Goal: Task Accomplishment & Management: Manage account settings

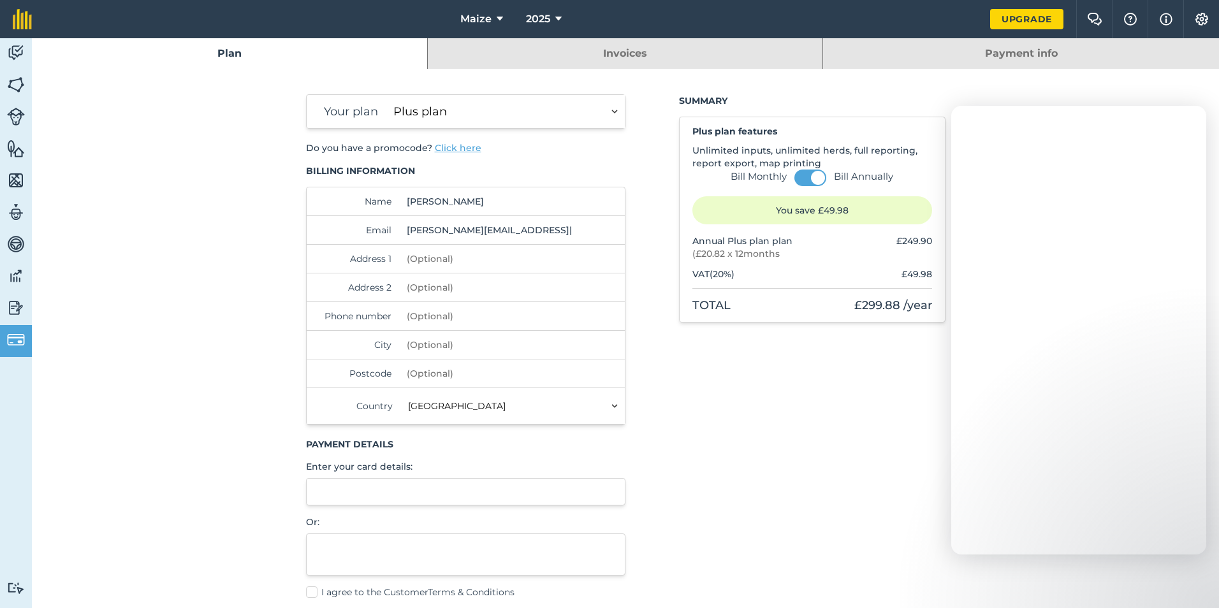
select select "9220acf7-288c-4cbd-b74c-53c24f79aa56"
select select "GB"
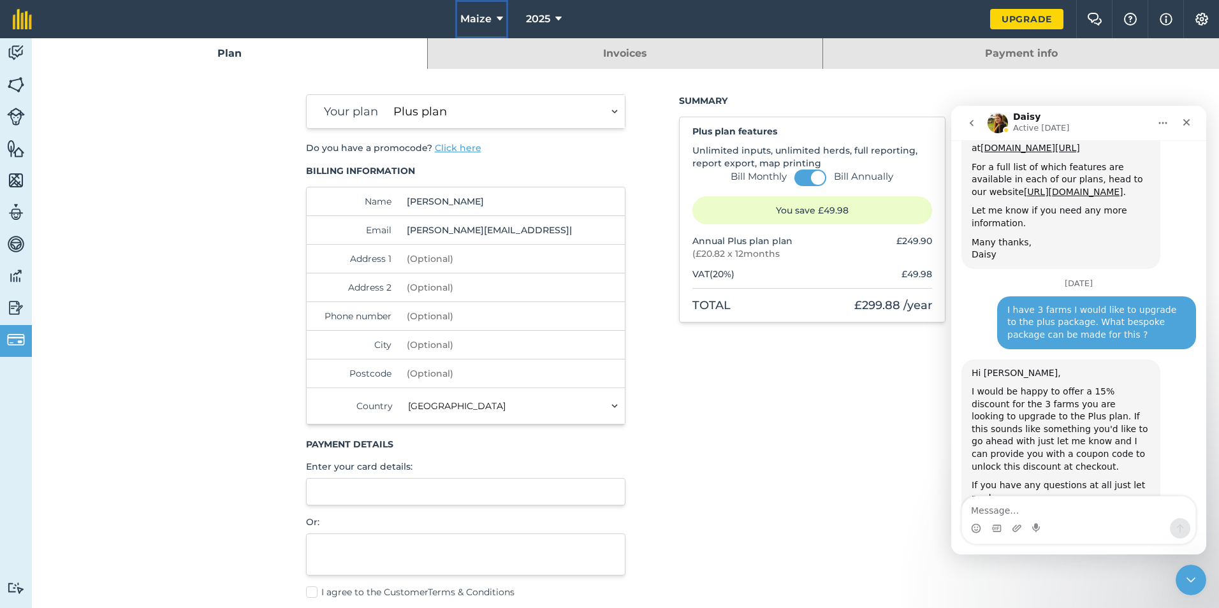
click at [491, 13] on span "Maize" at bounding box center [475, 18] width 31 height 15
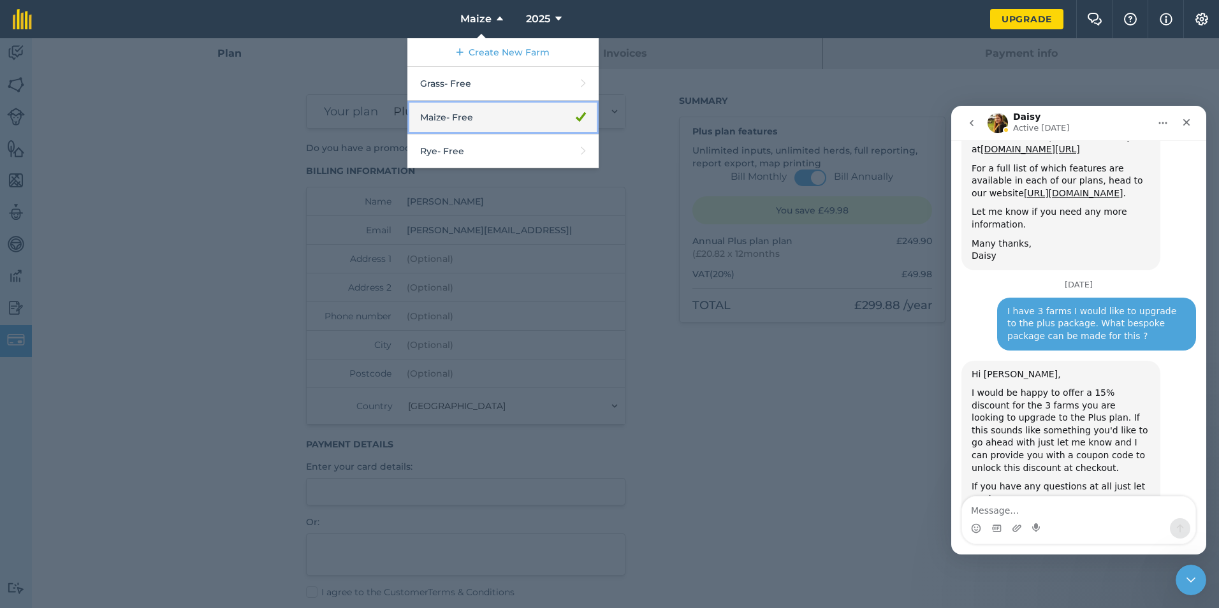
click at [494, 124] on link "Maize - Free" at bounding box center [502, 118] width 191 height 34
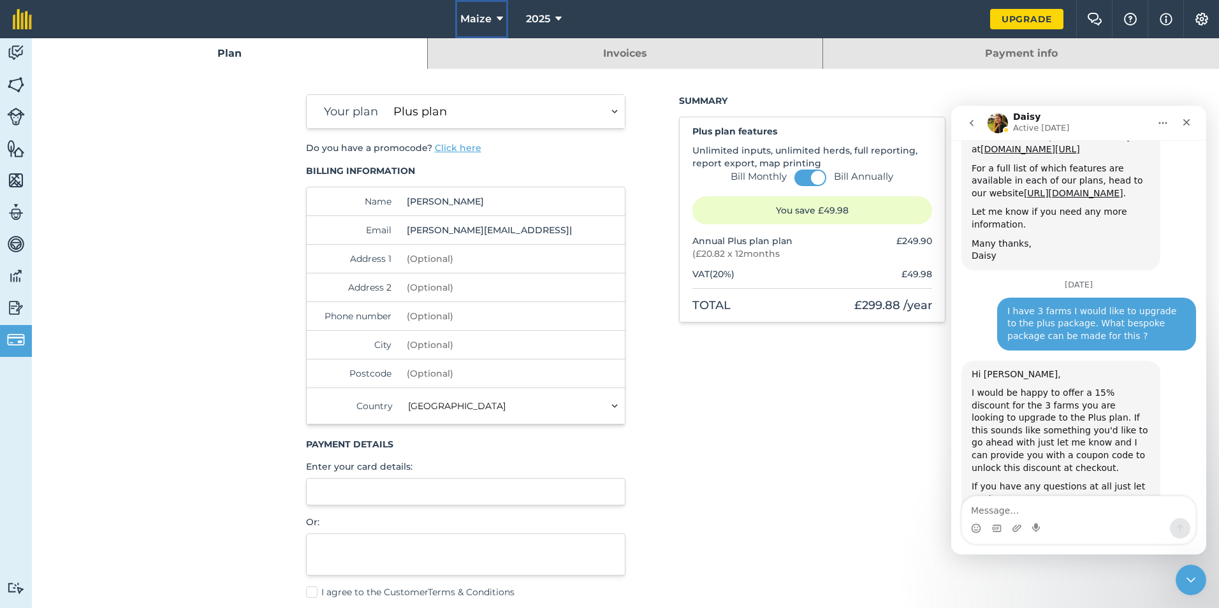
click at [501, 20] on icon at bounding box center [500, 18] width 6 height 15
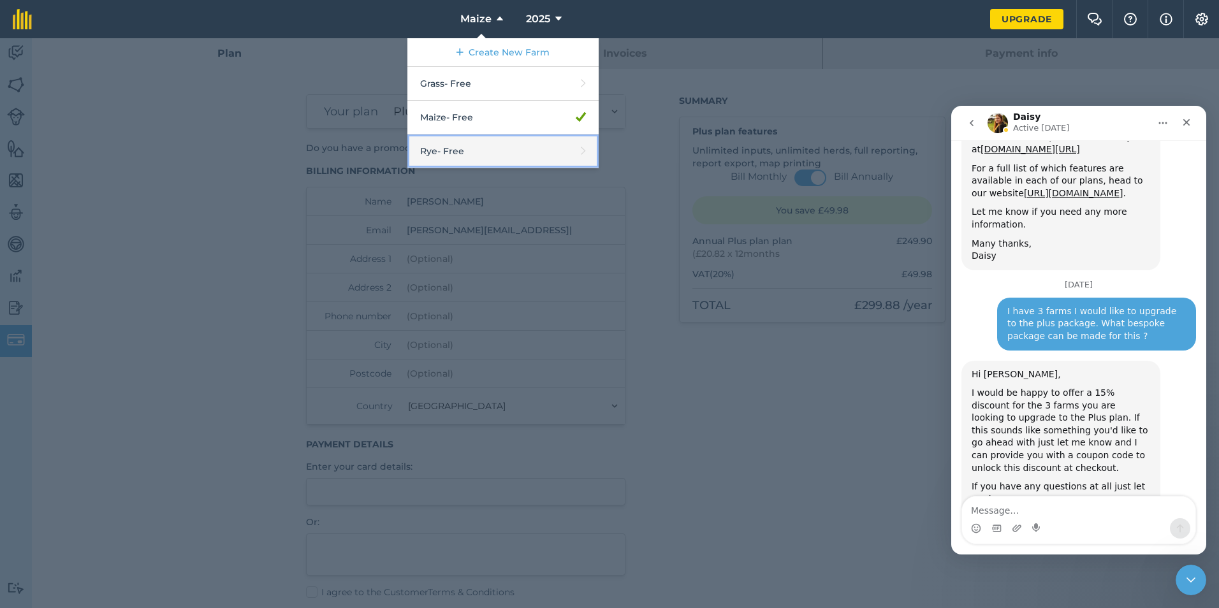
click at [482, 140] on link "Rye - Free" at bounding box center [502, 152] width 191 height 34
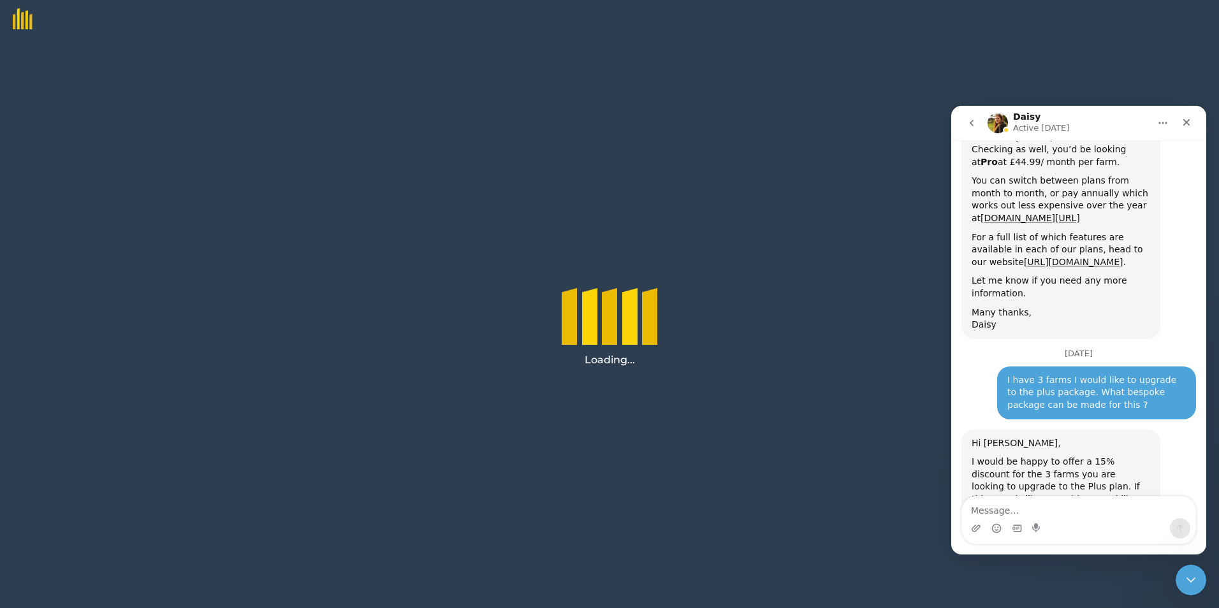
scroll to position [763, 0]
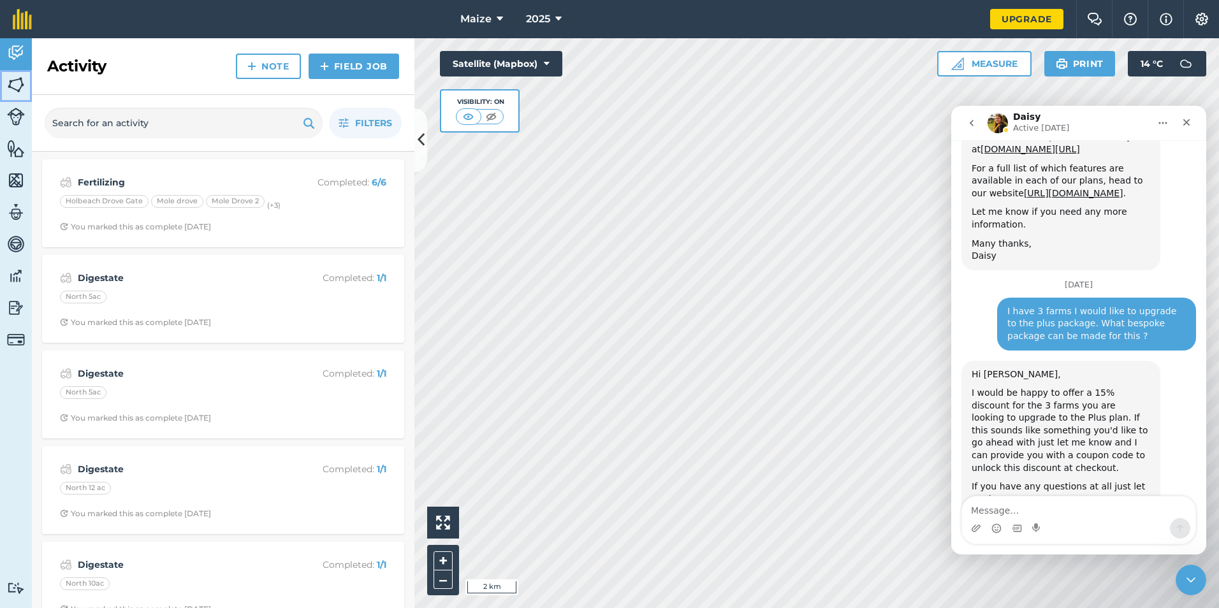
click at [6, 86] on link "Fields" at bounding box center [16, 86] width 32 height 32
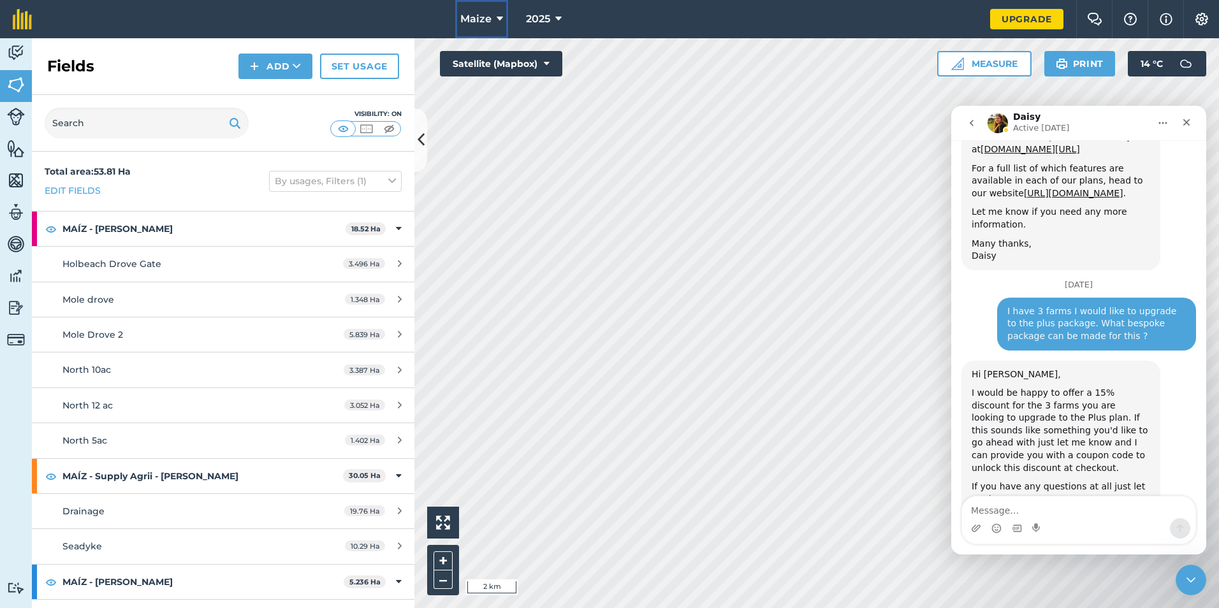
click at [502, 20] on icon at bounding box center [500, 18] width 6 height 15
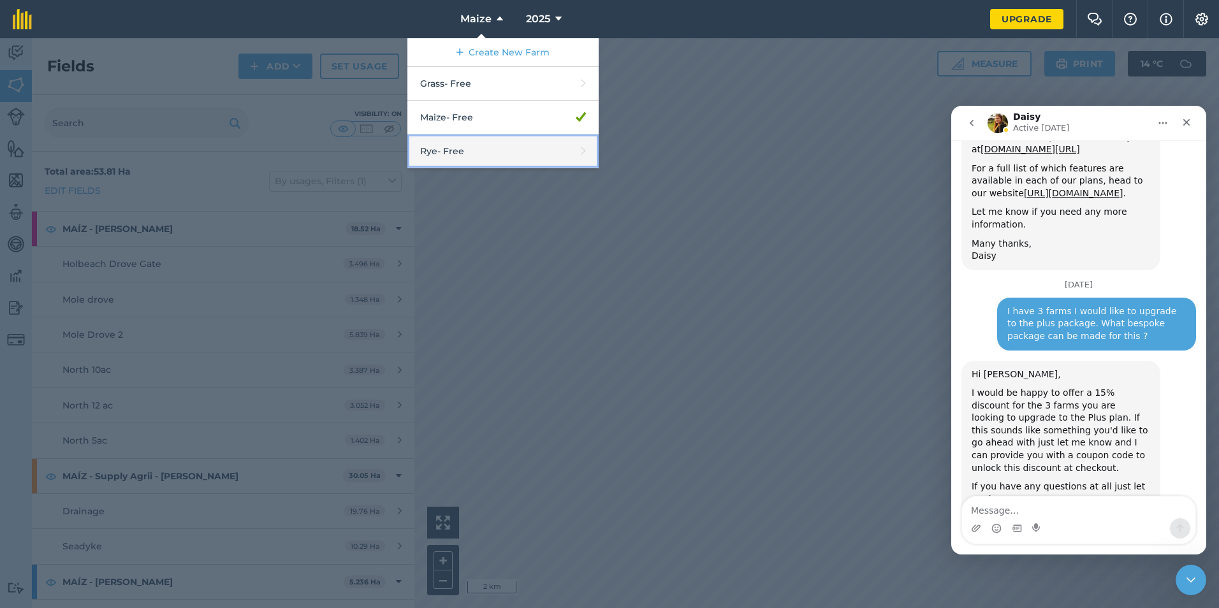
click at [479, 155] on link "Rye - Free" at bounding box center [502, 152] width 191 height 34
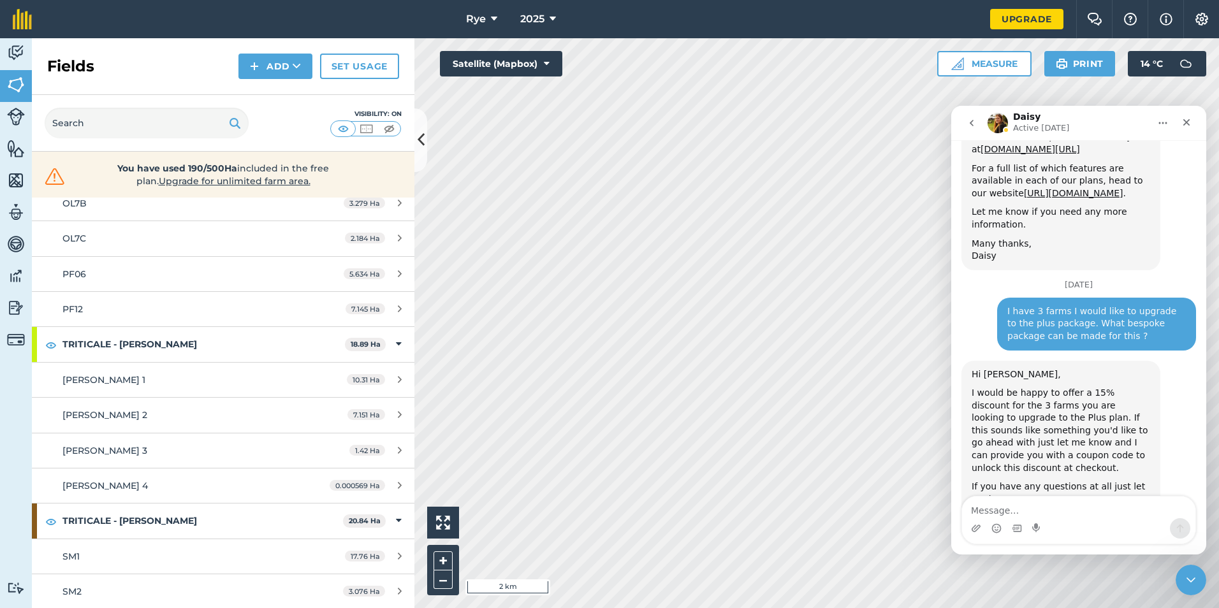
scroll to position [884, 0]
click at [488, 22] on button "Rye" at bounding box center [481, 19] width 41 height 38
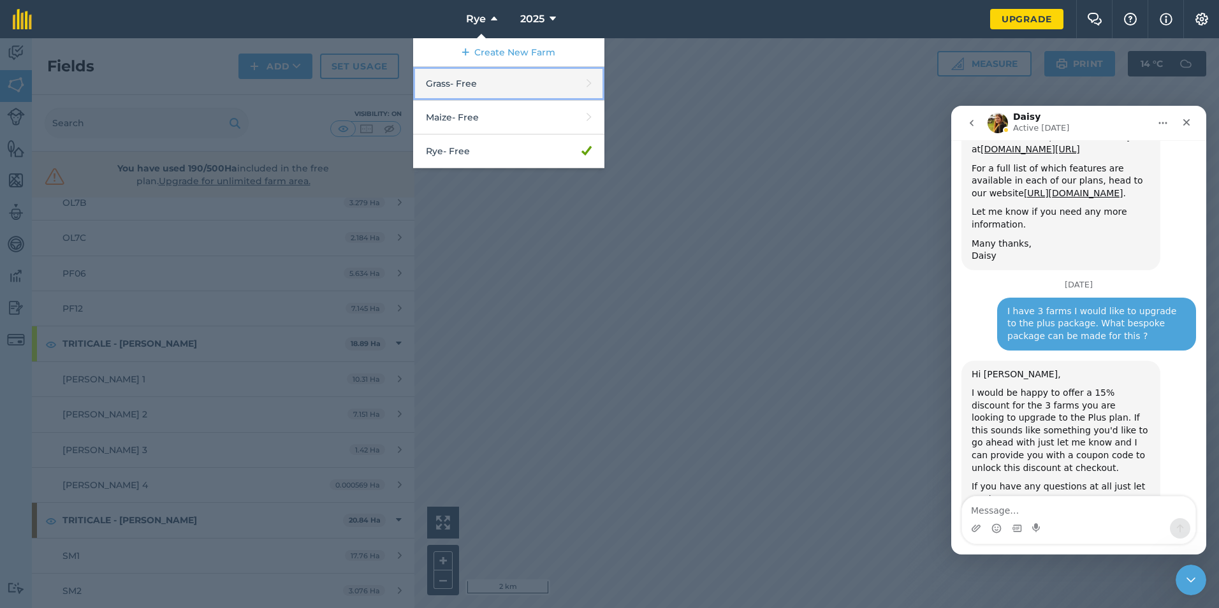
click at [491, 87] on link "Grass - Free" at bounding box center [508, 84] width 191 height 34
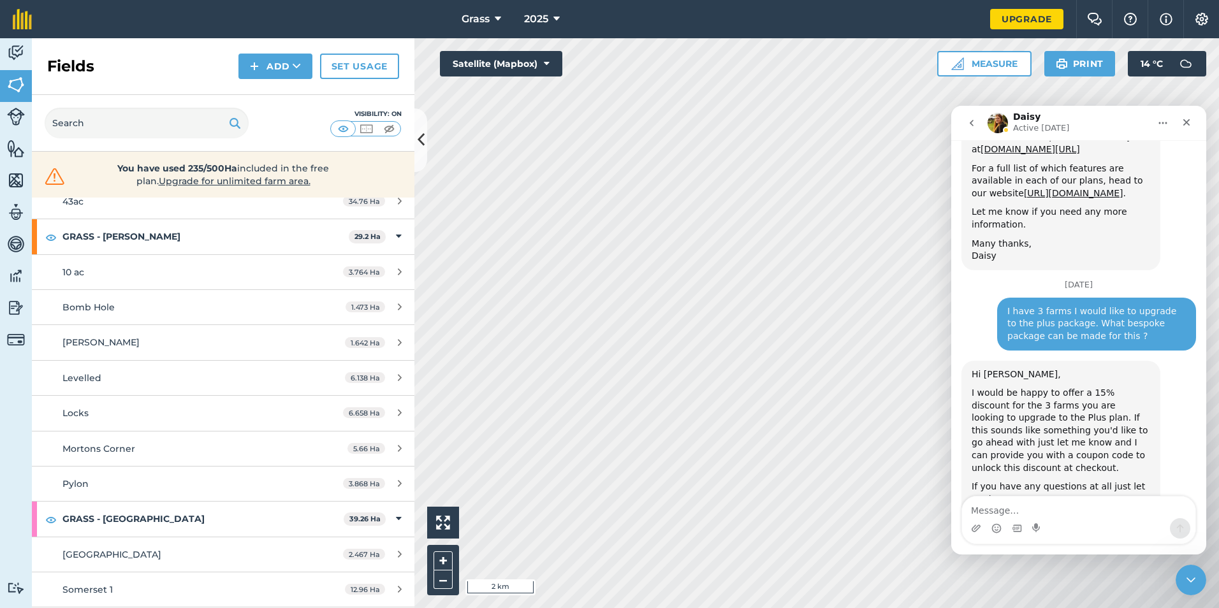
scroll to position [893, 0]
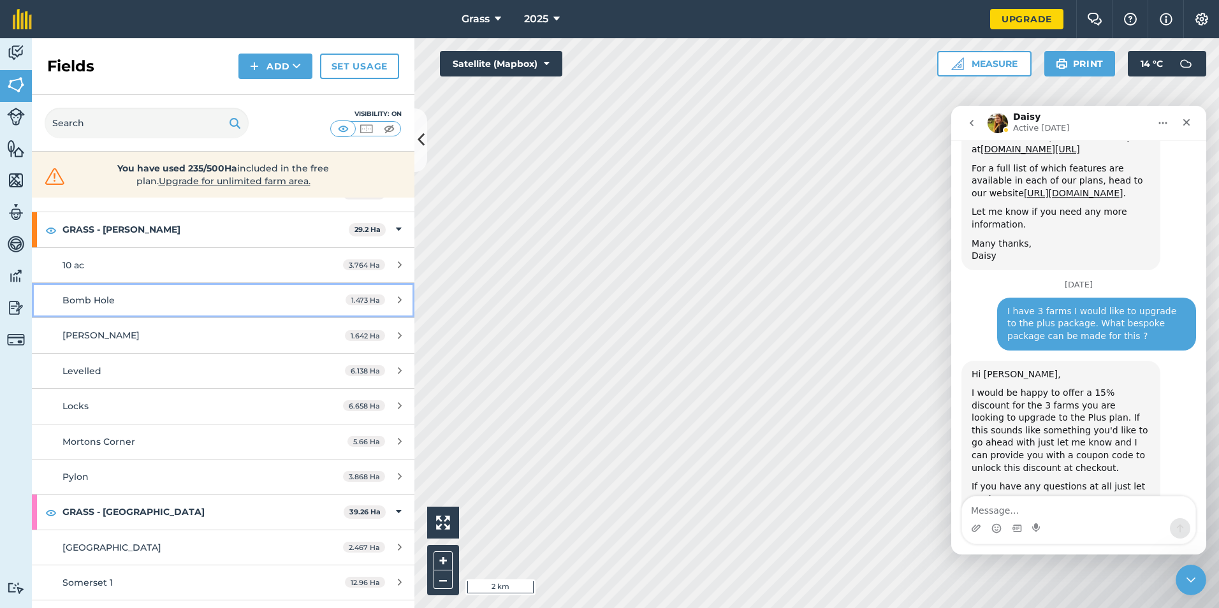
click at [203, 302] on div "Bomb Hole" at bounding box center [182, 300] width 240 height 14
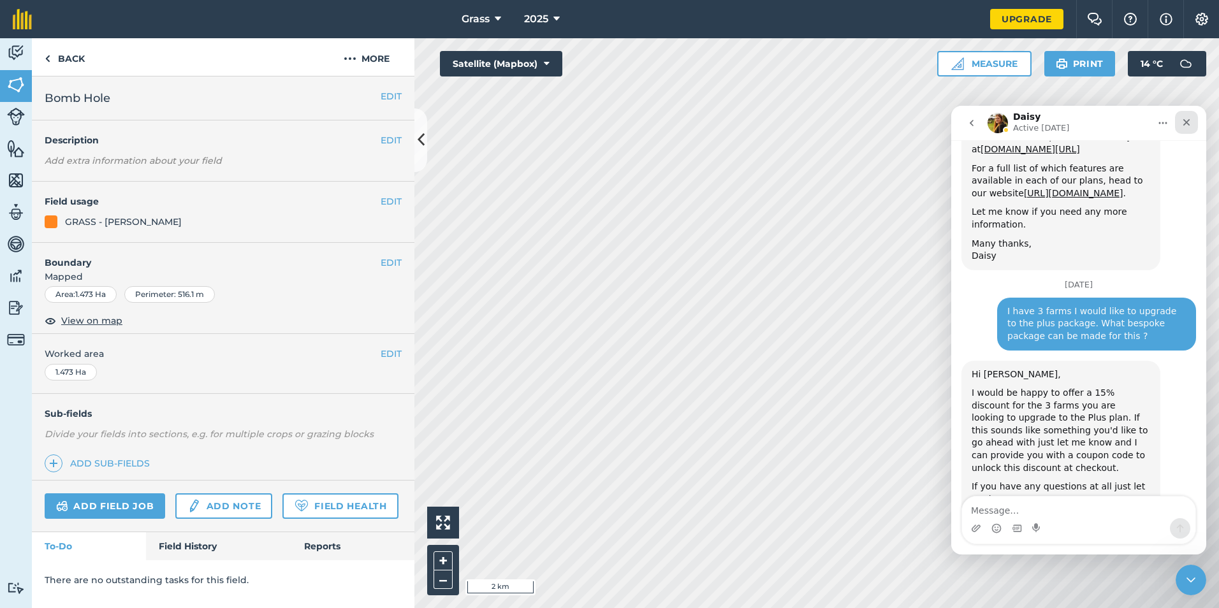
click at [1184, 119] on icon "Close" at bounding box center [1186, 122] width 7 height 7
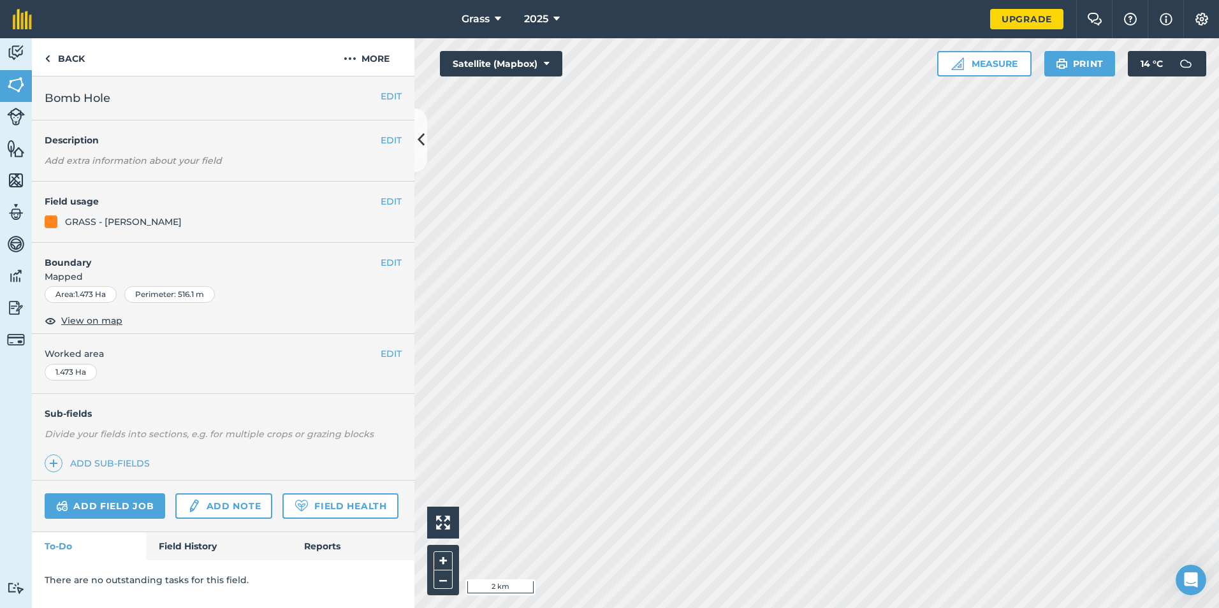
scroll to position [763, 0]
click at [212, 550] on link "Field History" at bounding box center [218, 546] width 145 height 28
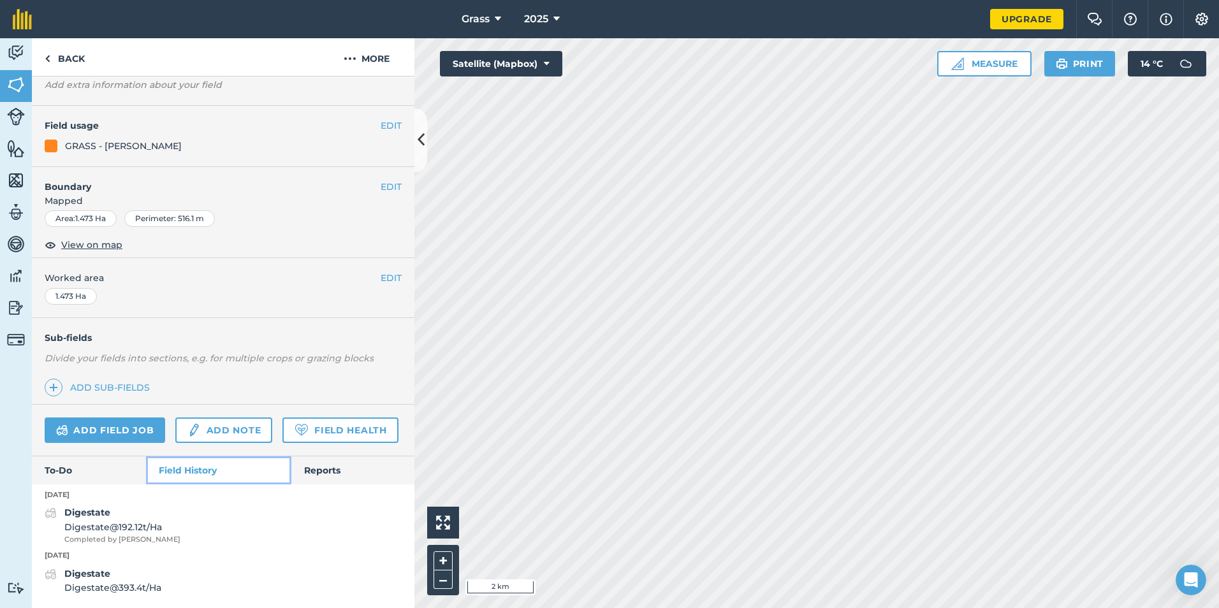
scroll to position [112, 0]
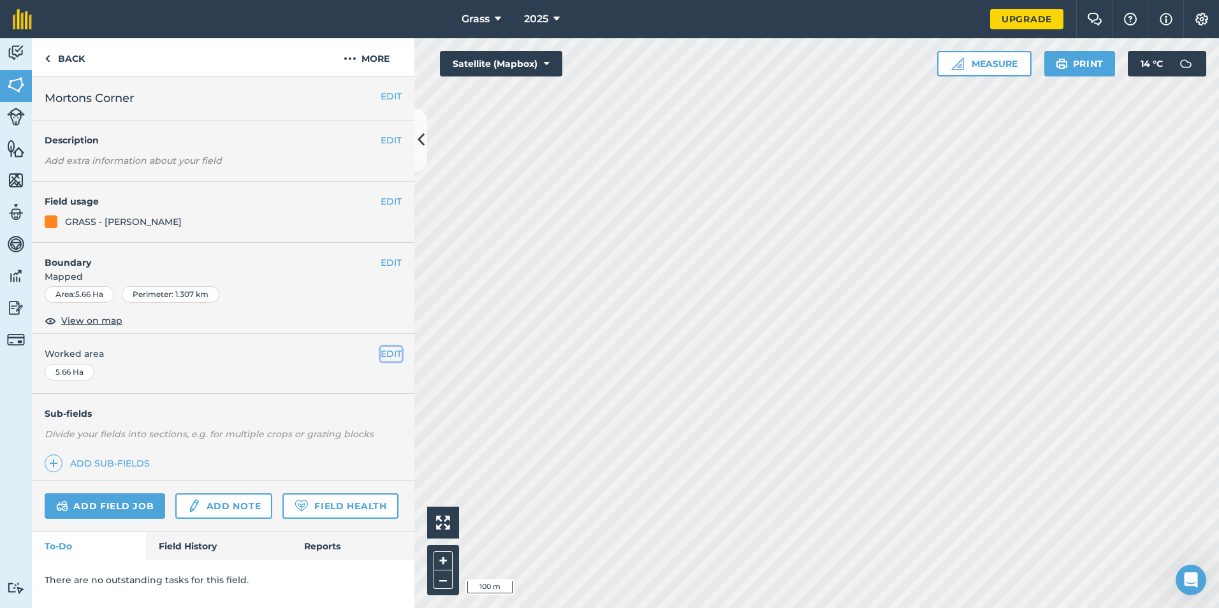
click at [397, 355] on button "EDIT" at bounding box center [391, 354] width 21 height 14
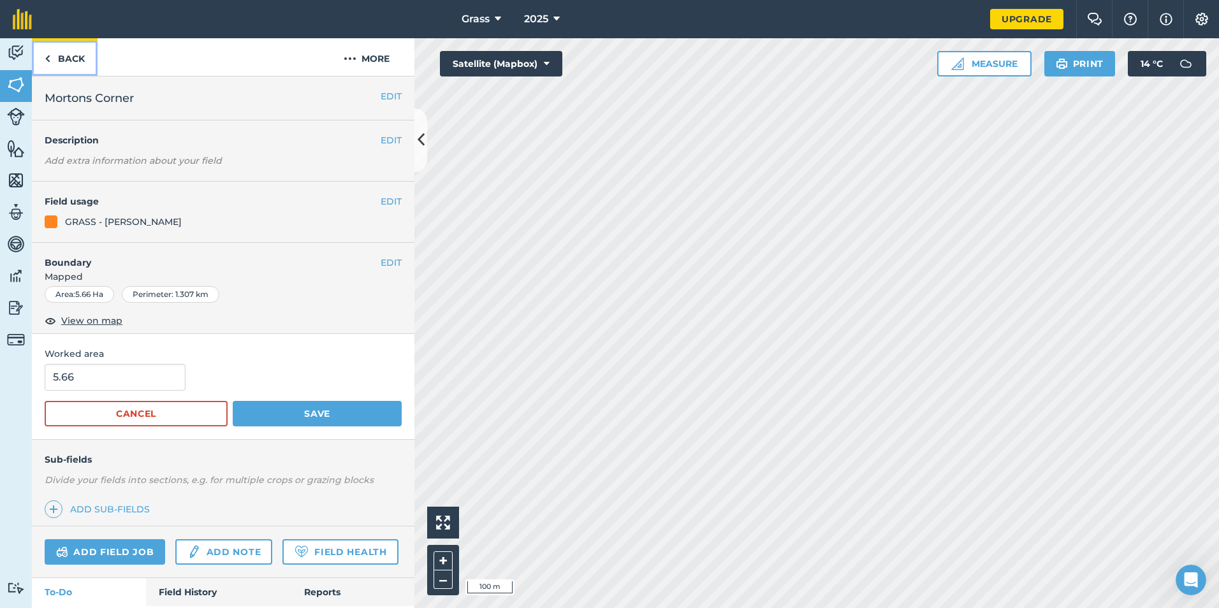
click at [71, 60] on link "Back" at bounding box center [65, 57] width 66 height 38
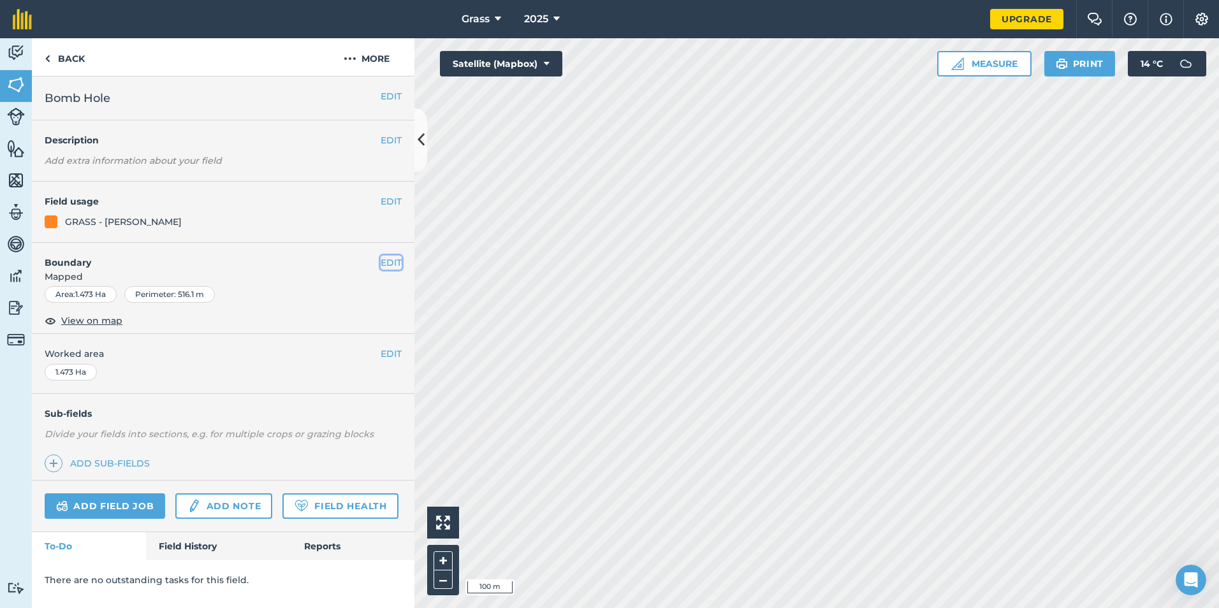
click at [384, 267] on button "EDIT" at bounding box center [391, 263] width 21 height 14
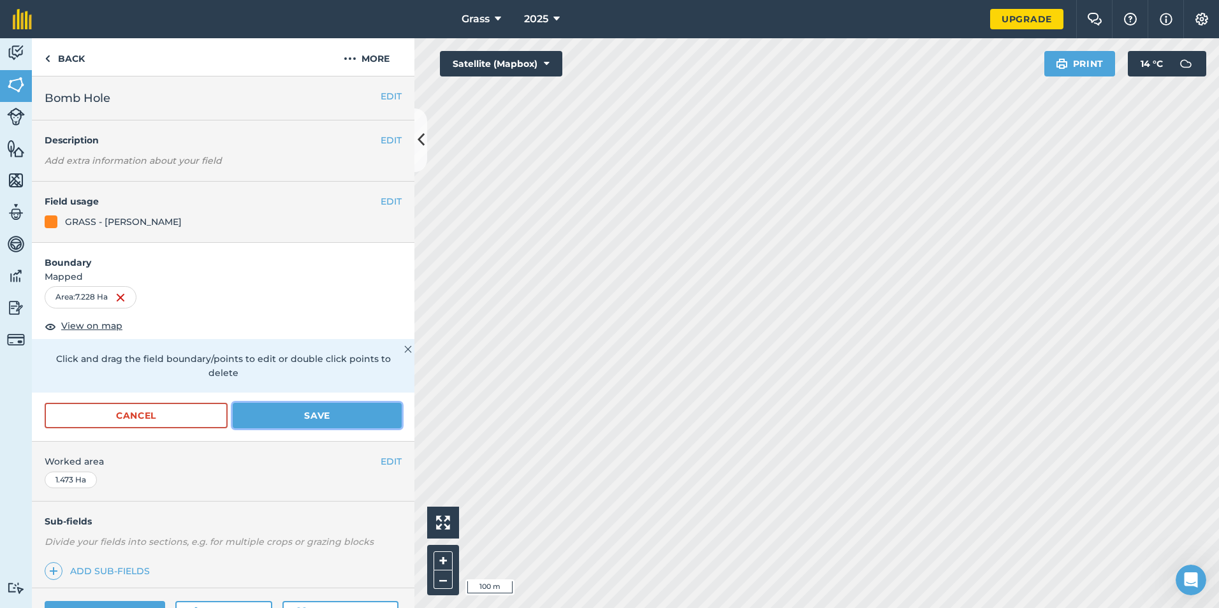
click at [304, 421] on button "Save" at bounding box center [317, 416] width 169 height 26
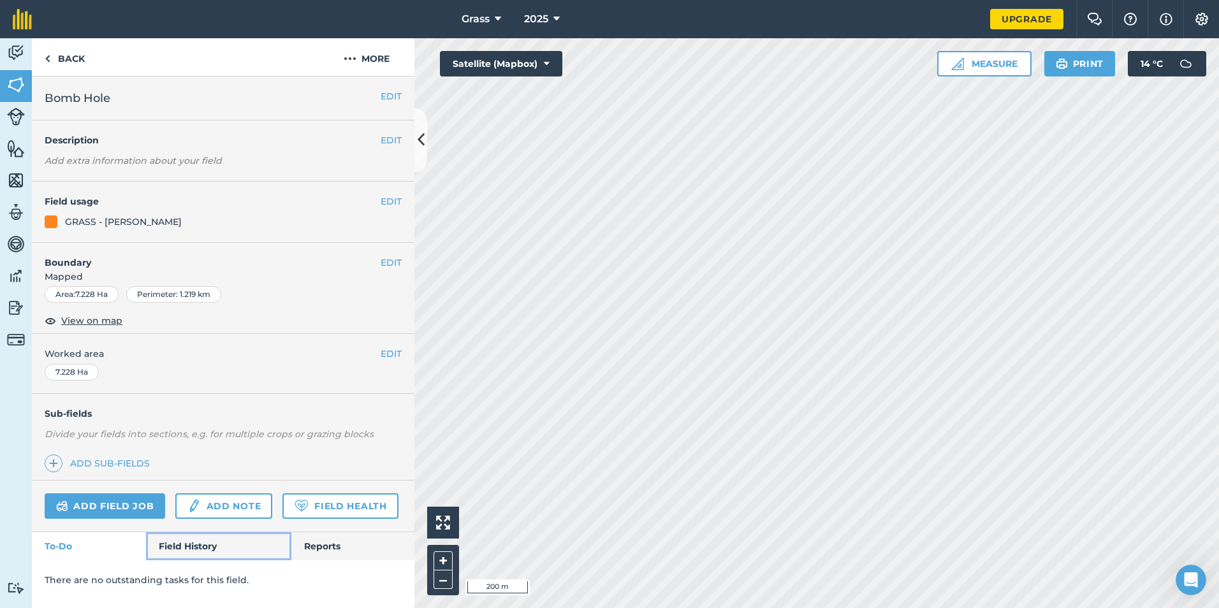
click at [204, 554] on link "Field History" at bounding box center [218, 546] width 145 height 28
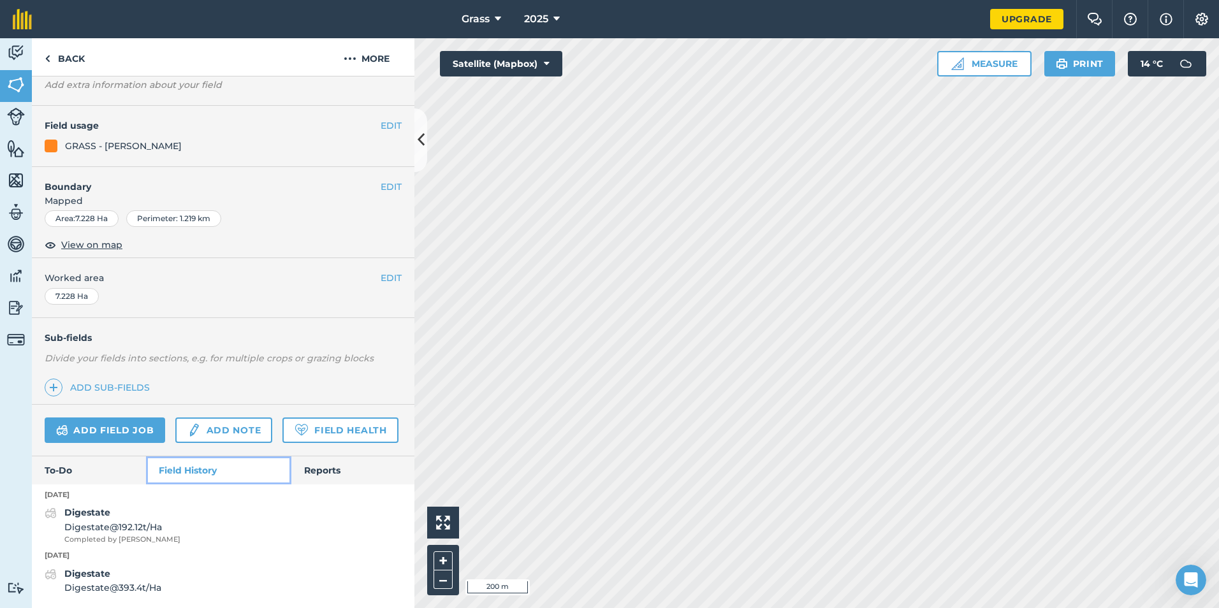
scroll to position [112, 0]
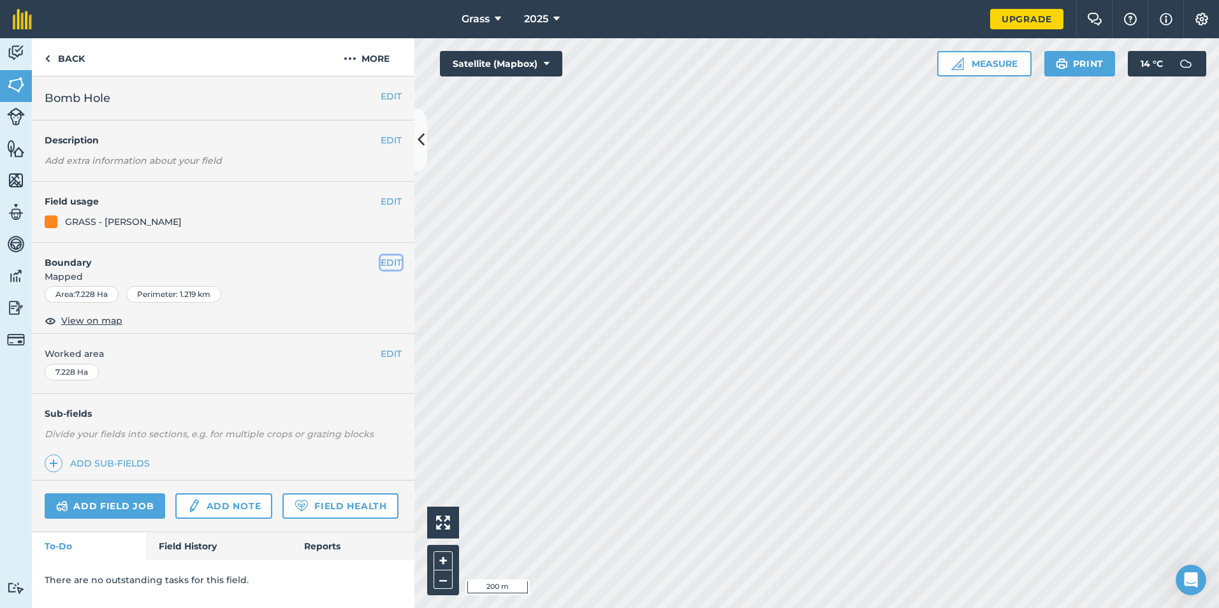
click at [388, 265] on button "EDIT" at bounding box center [391, 263] width 21 height 14
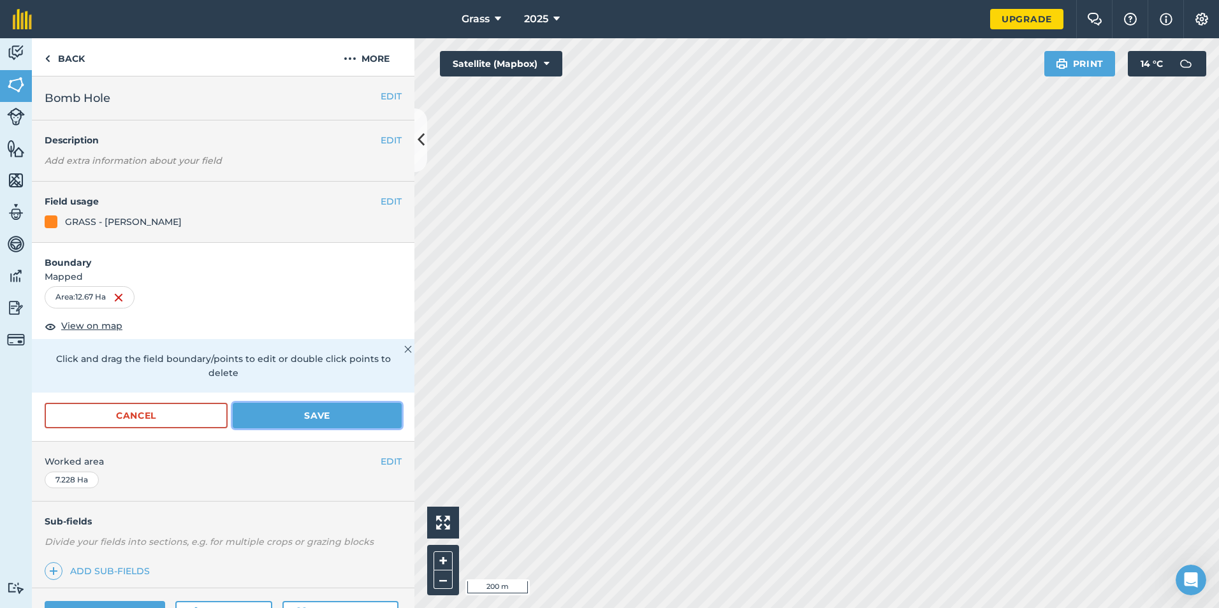
click at [350, 406] on button "Save" at bounding box center [317, 416] width 169 height 26
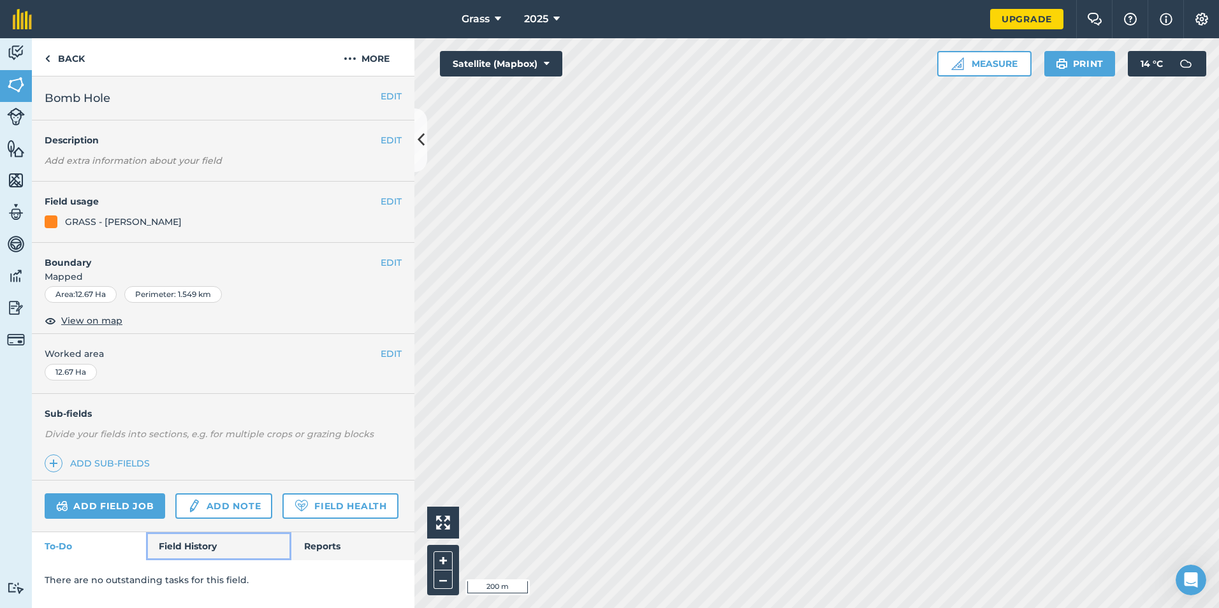
click at [193, 545] on link "Field History" at bounding box center [218, 546] width 145 height 28
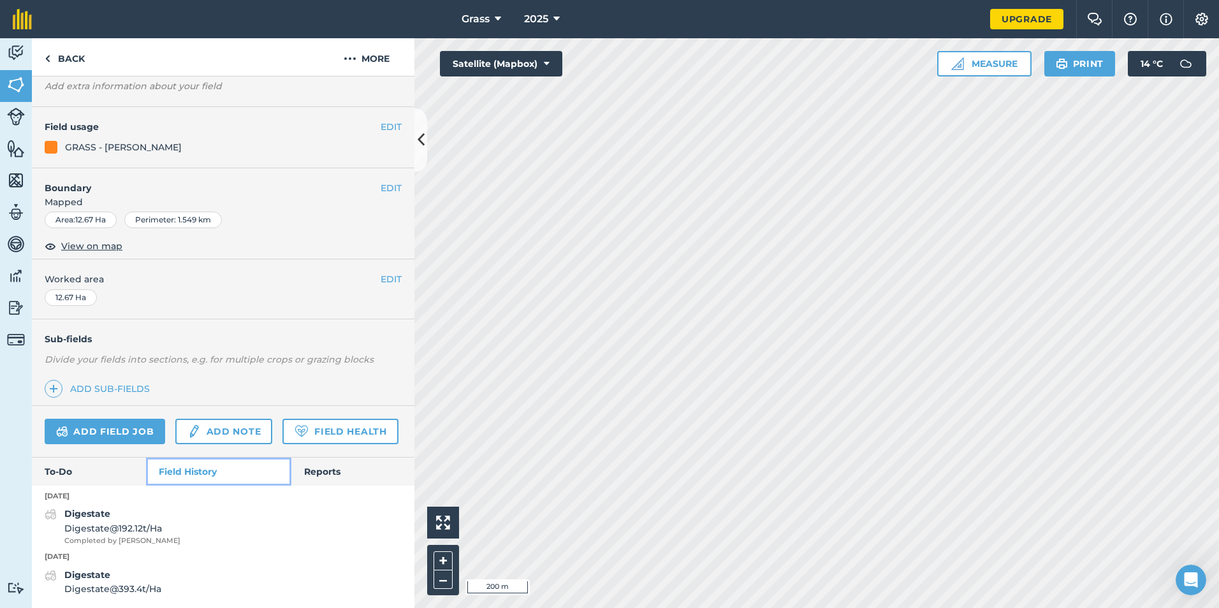
scroll to position [112, 0]
click at [159, 536] on span "Completed by [PERSON_NAME]" at bounding box center [122, 539] width 116 height 11
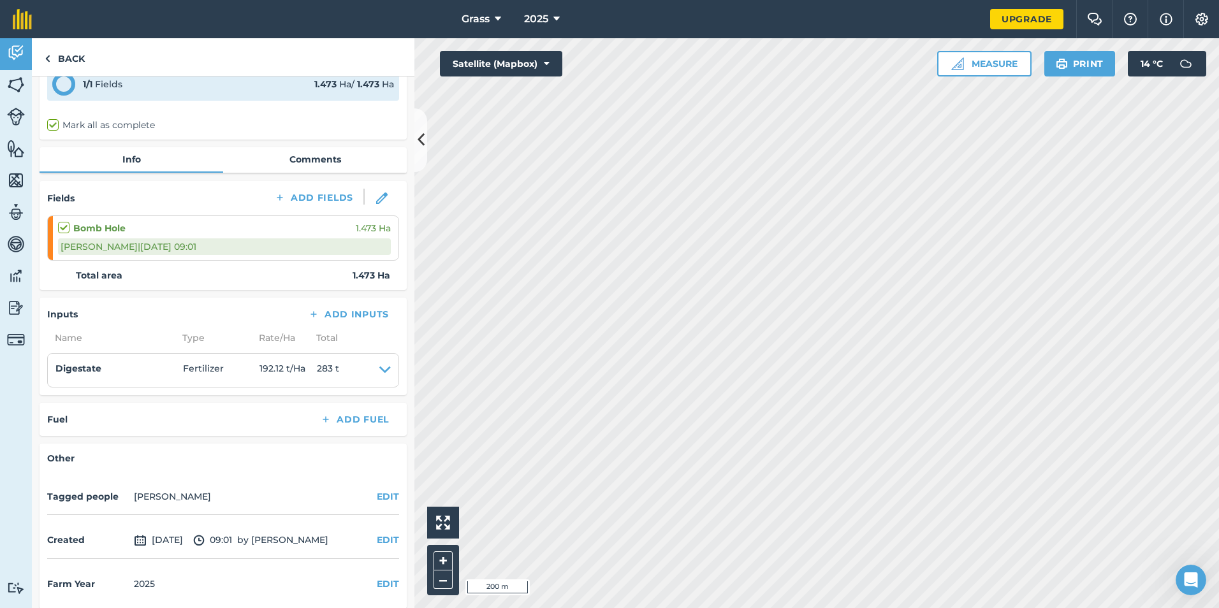
scroll to position [74, 0]
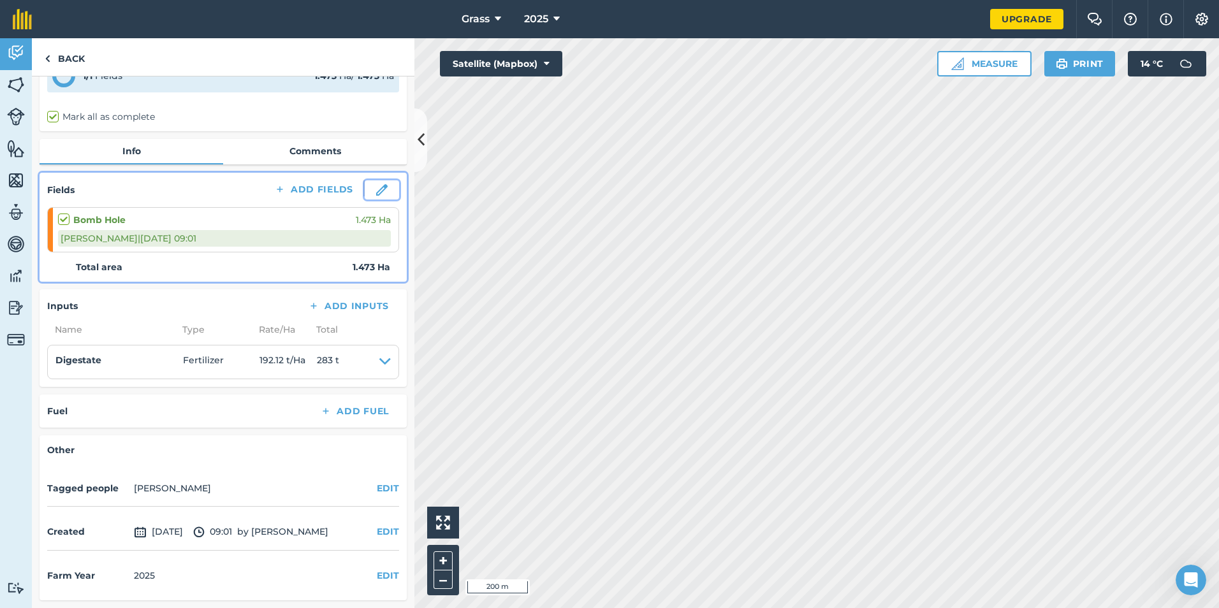
click at [376, 190] on img at bounding box center [381, 189] width 11 height 11
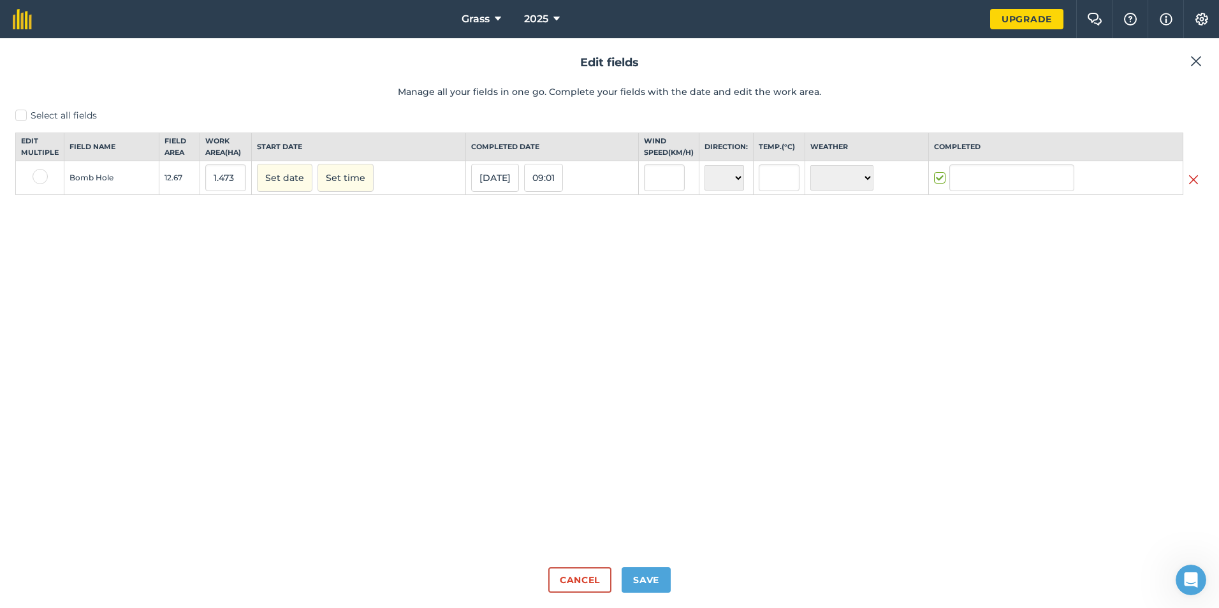
type input "[PERSON_NAME]"
click at [229, 188] on input "1.473" at bounding box center [225, 178] width 41 height 27
type input "1"
type input "12.67"
click at [648, 583] on button "Save" at bounding box center [646, 581] width 49 height 26
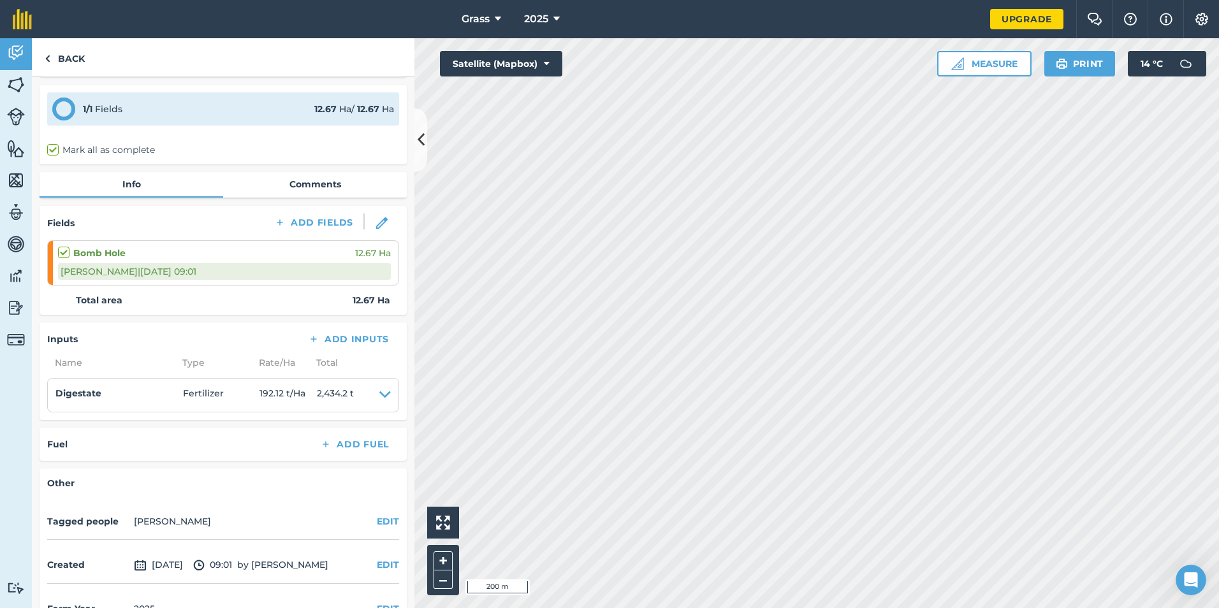
scroll to position [64, 0]
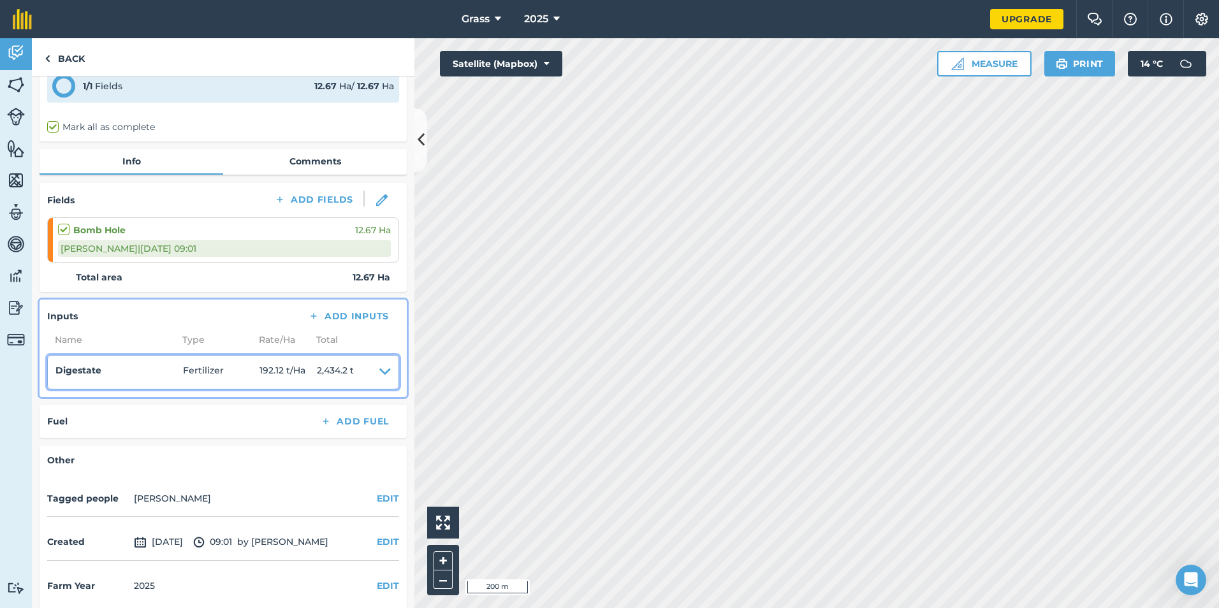
click at [351, 370] on span "2,434.2 t" at bounding box center [335, 372] width 37 height 18
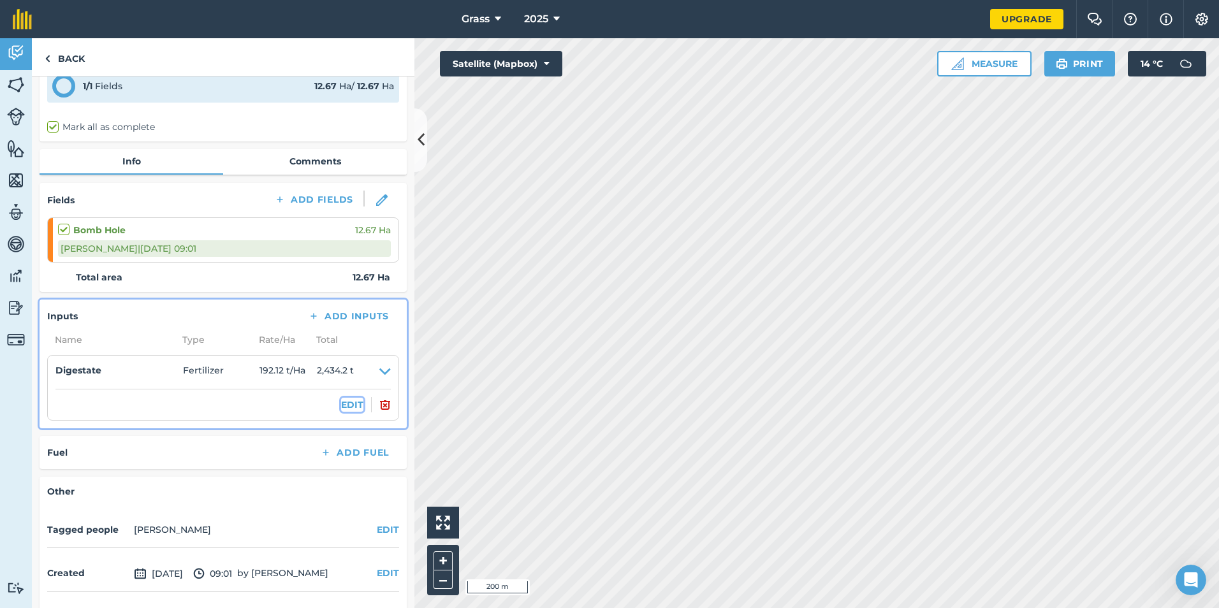
click at [343, 400] on button "EDIT" at bounding box center [352, 405] width 22 height 14
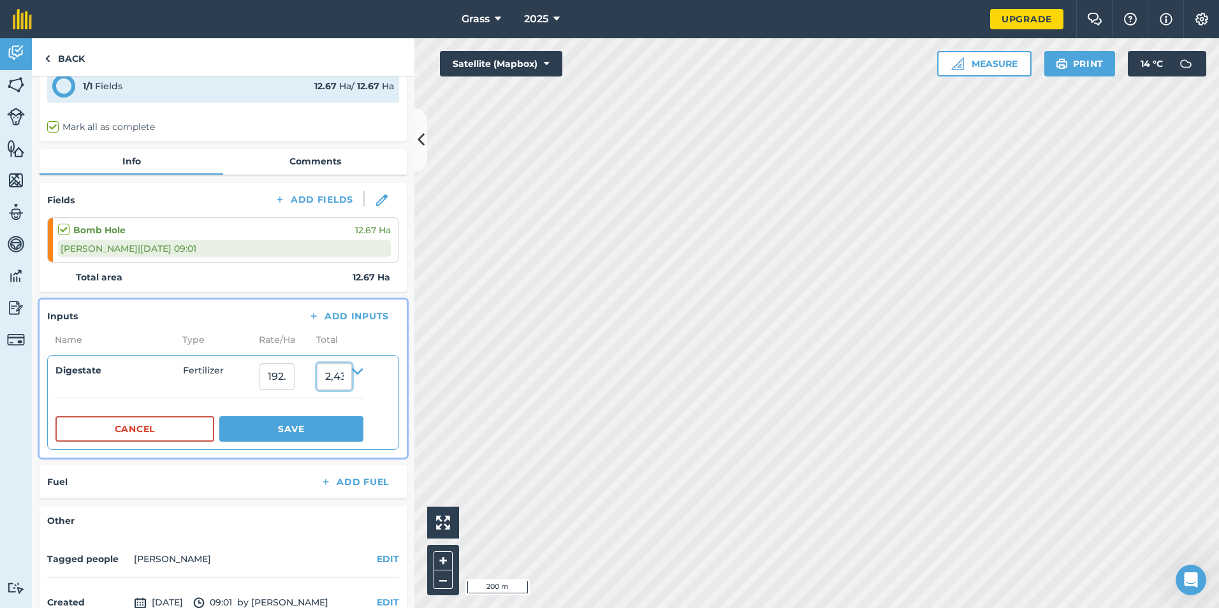
click at [352, 381] on input "2,434.2226097" at bounding box center [334, 376] width 35 height 27
click at [352, 377] on input "2,434.2226097" at bounding box center [334, 376] width 35 height 27
type input "2"
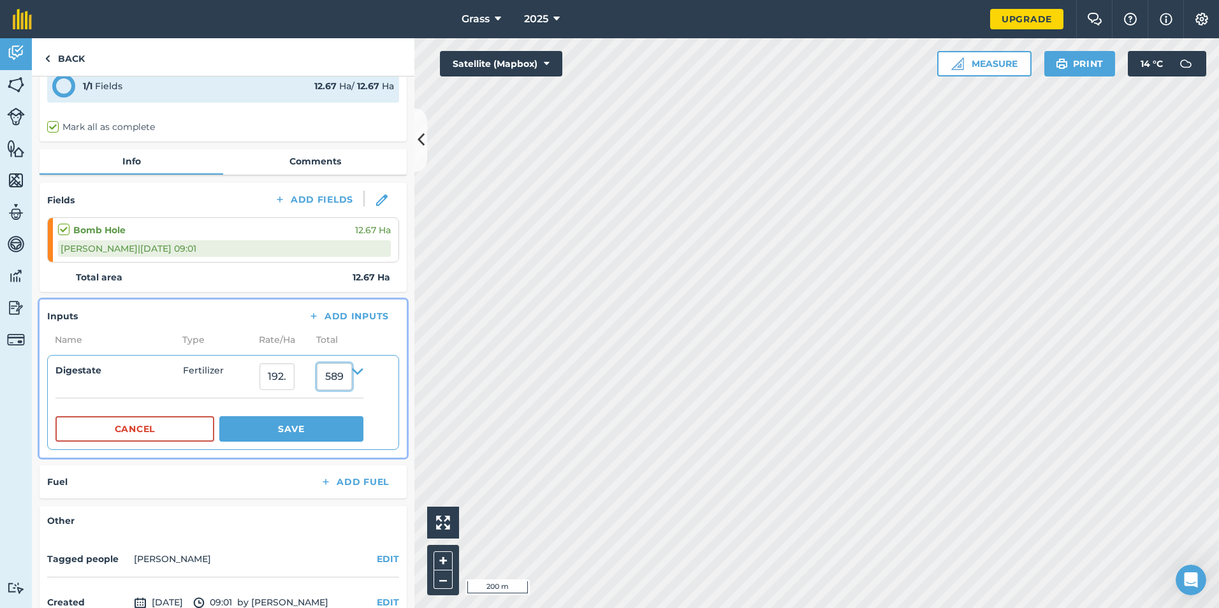
type input "589"
type input "46.48776637726914"
click at [302, 436] on button "Save" at bounding box center [291, 429] width 144 height 26
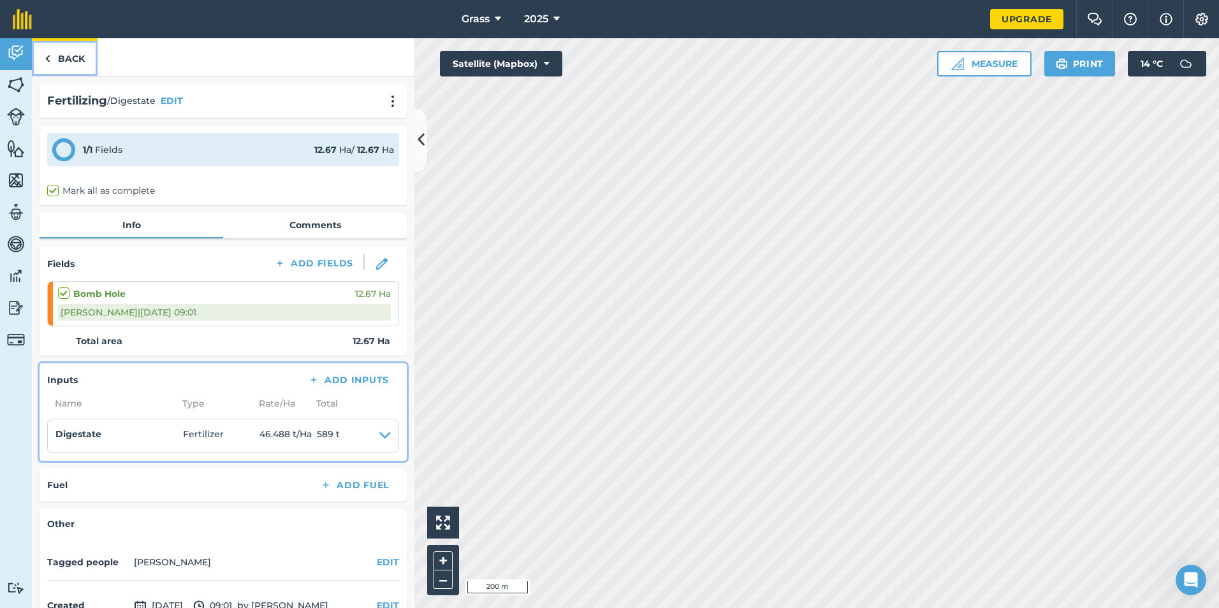
click at [65, 63] on link "Back" at bounding box center [65, 57] width 66 height 38
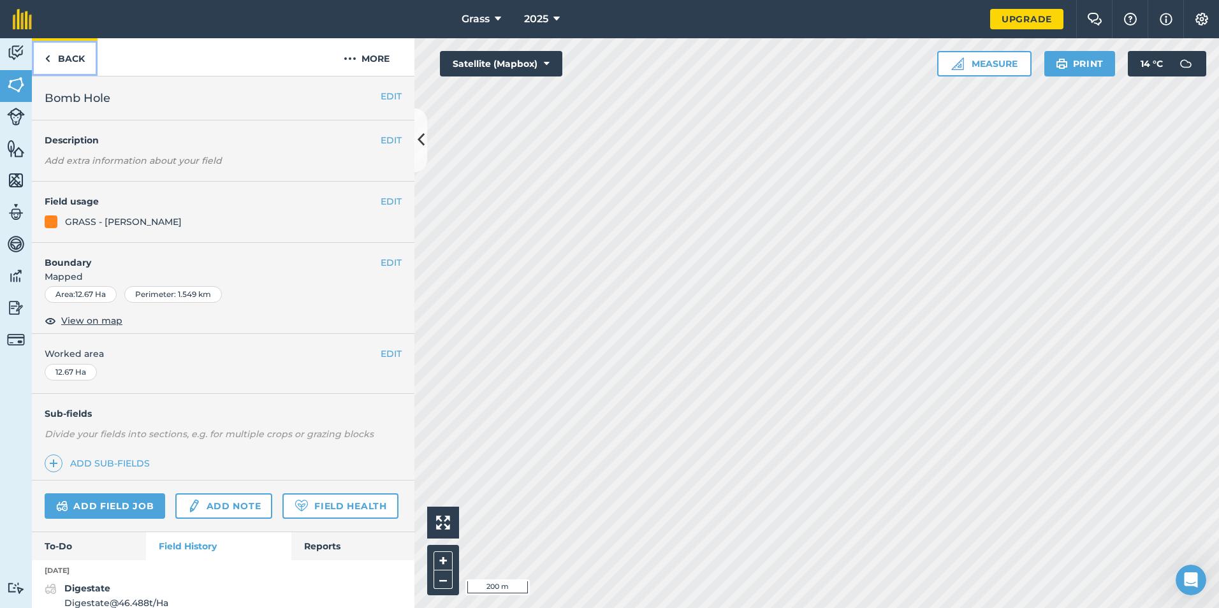
click at [64, 61] on link "Back" at bounding box center [65, 57] width 66 height 38
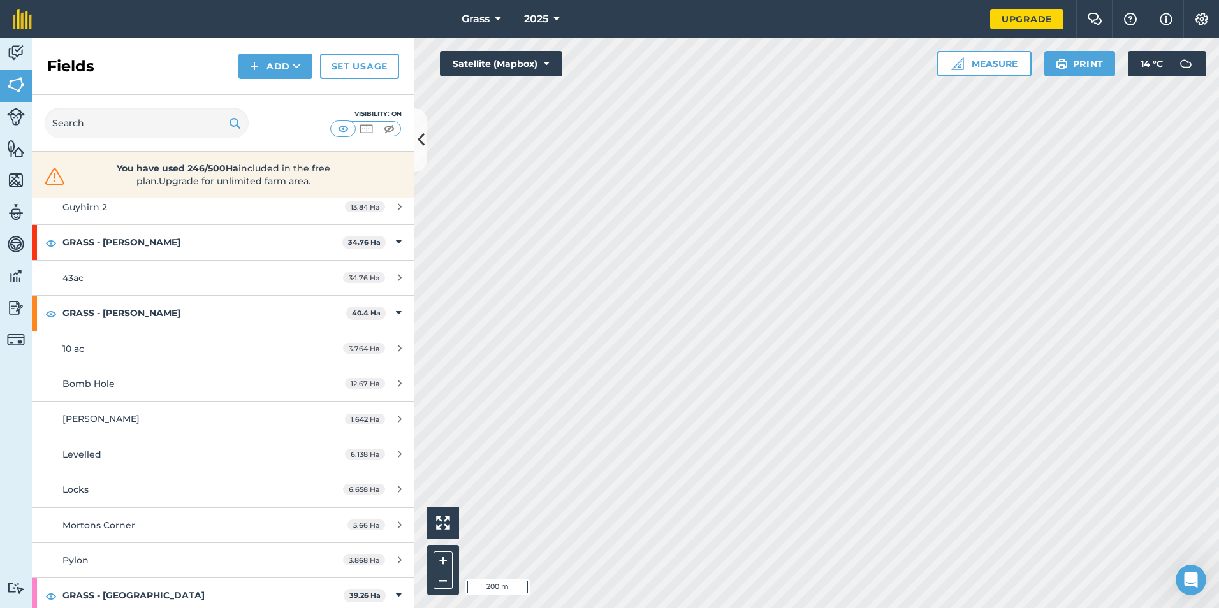
scroll to position [829, 0]
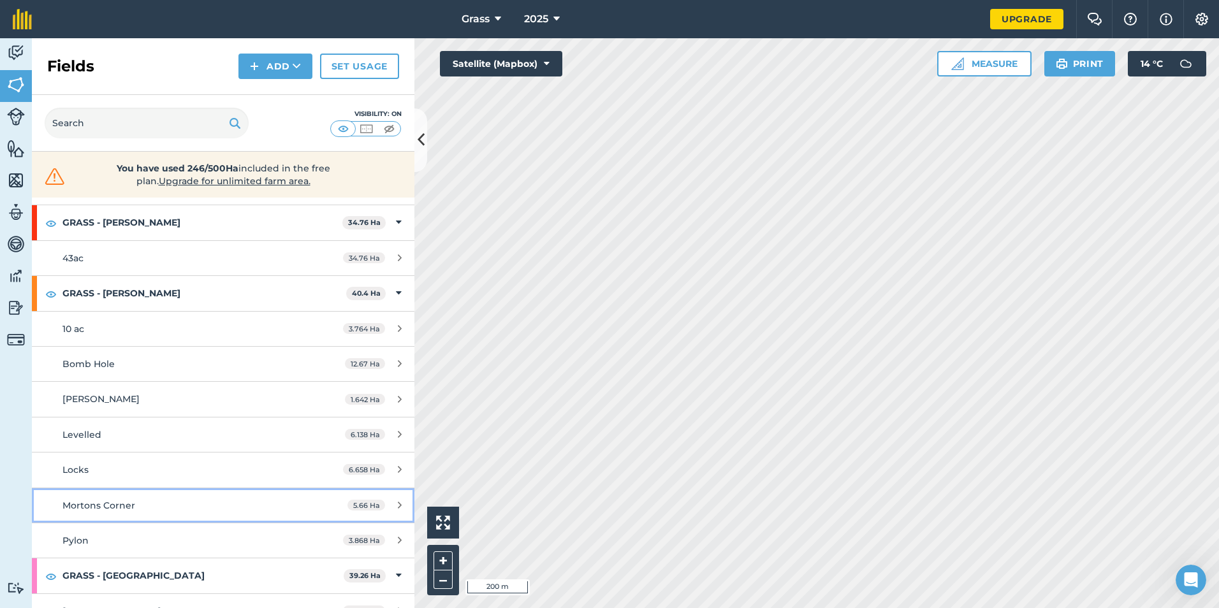
click at [117, 497] on link "Mortons Corner 5.66 Ha" at bounding box center [223, 505] width 383 height 34
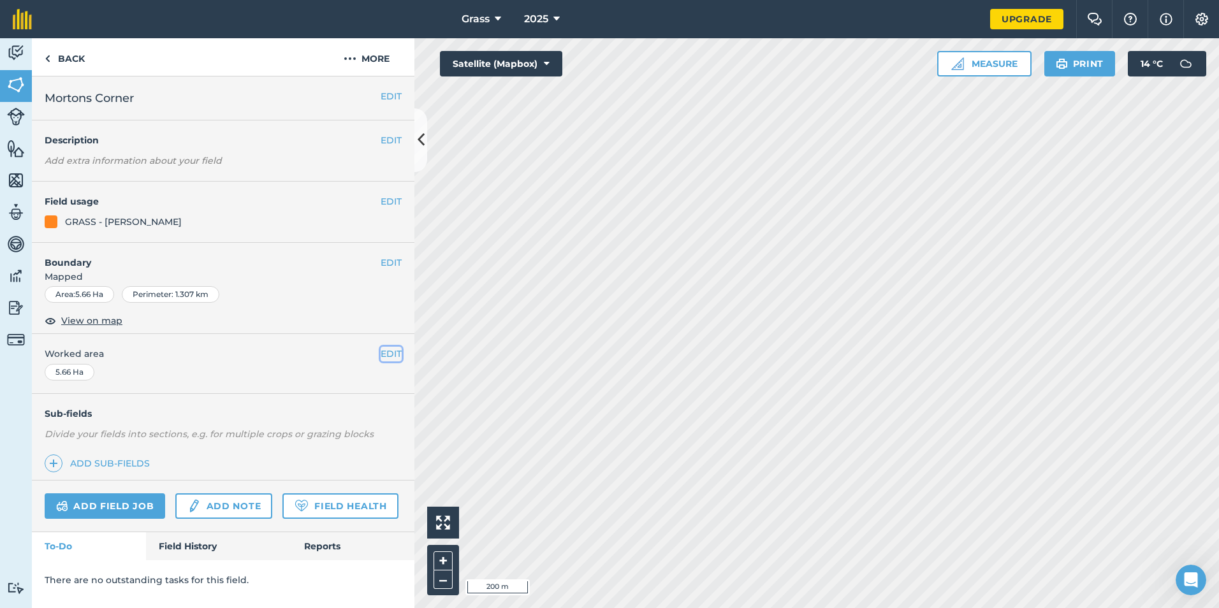
click at [390, 352] on button "EDIT" at bounding box center [391, 354] width 21 height 14
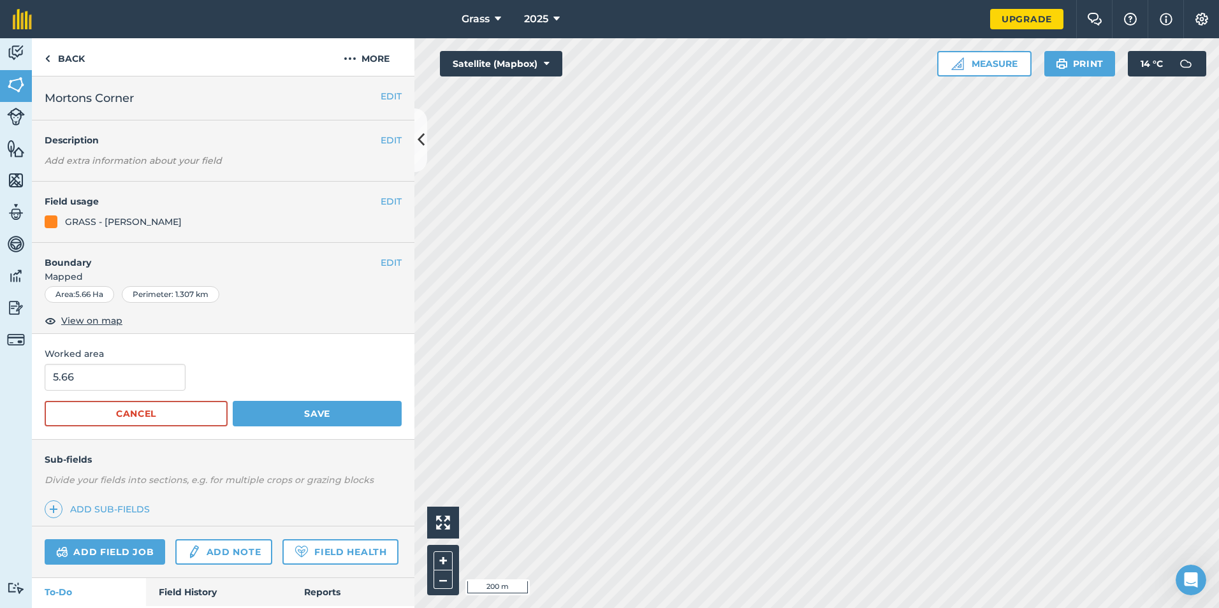
click at [379, 254] on div "EDIT Boundary Mapped Area : 5.66 Ha Perimeter : 1.307 km View on map" at bounding box center [223, 289] width 383 height 92
click at [381, 263] on button "EDIT" at bounding box center [391, 263] width 21 height 14
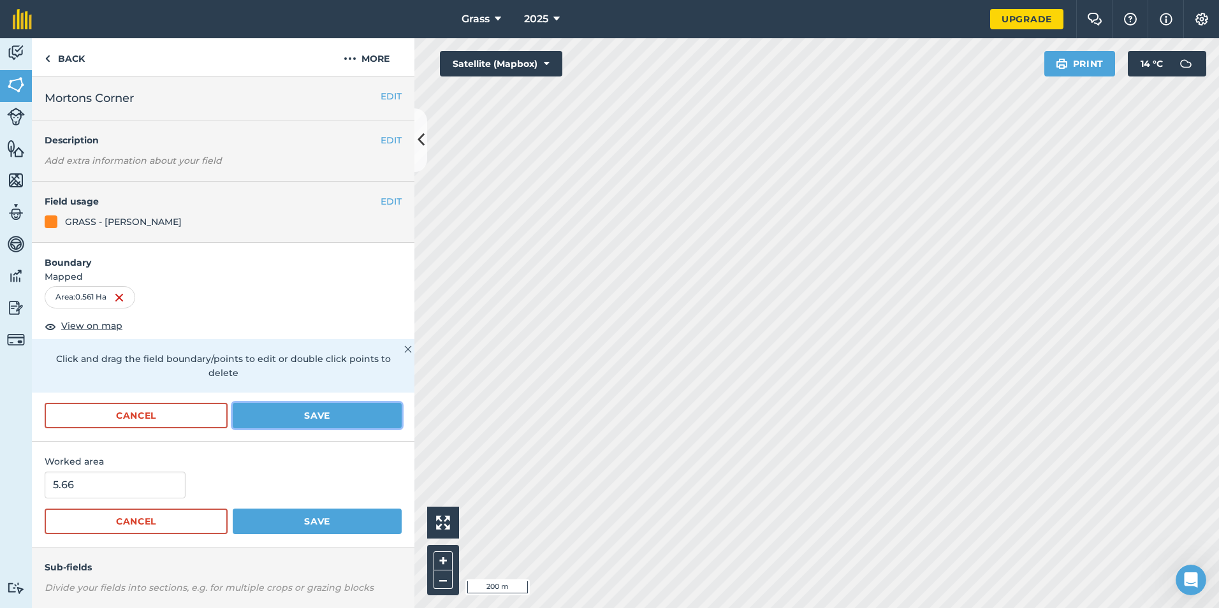
click at [284, 414] on button "Save" at bounding box center [317, 416] width 169 height 26
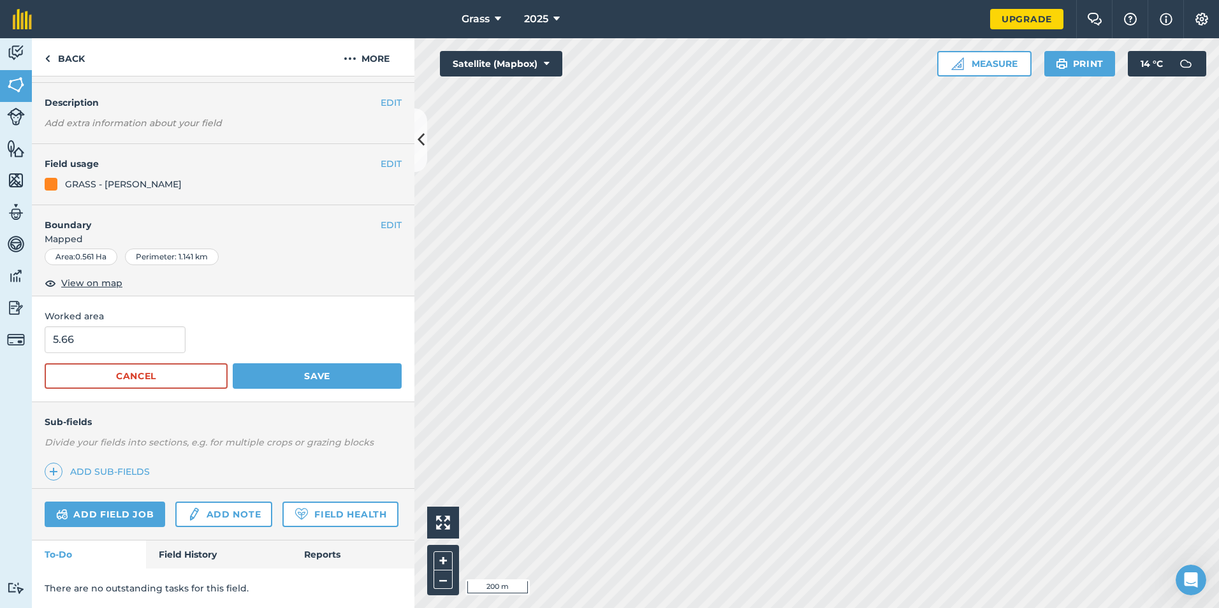
scroll to position [73, 0]
click at [114, 326] on input "5.66" at bounding box center [115, 339] width 141 height 27
type input "5"
type input "0.561"
click at [268, 363] on button "Save" at bounding box center [317, 376] width 169 height 26
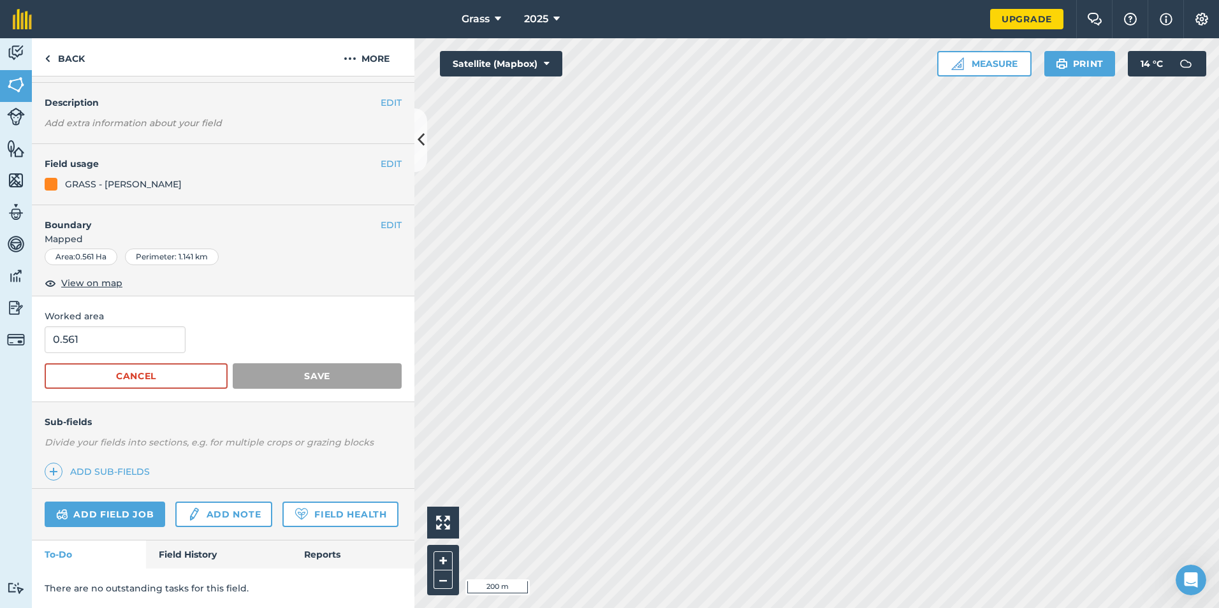
scroll to position [0, 0]
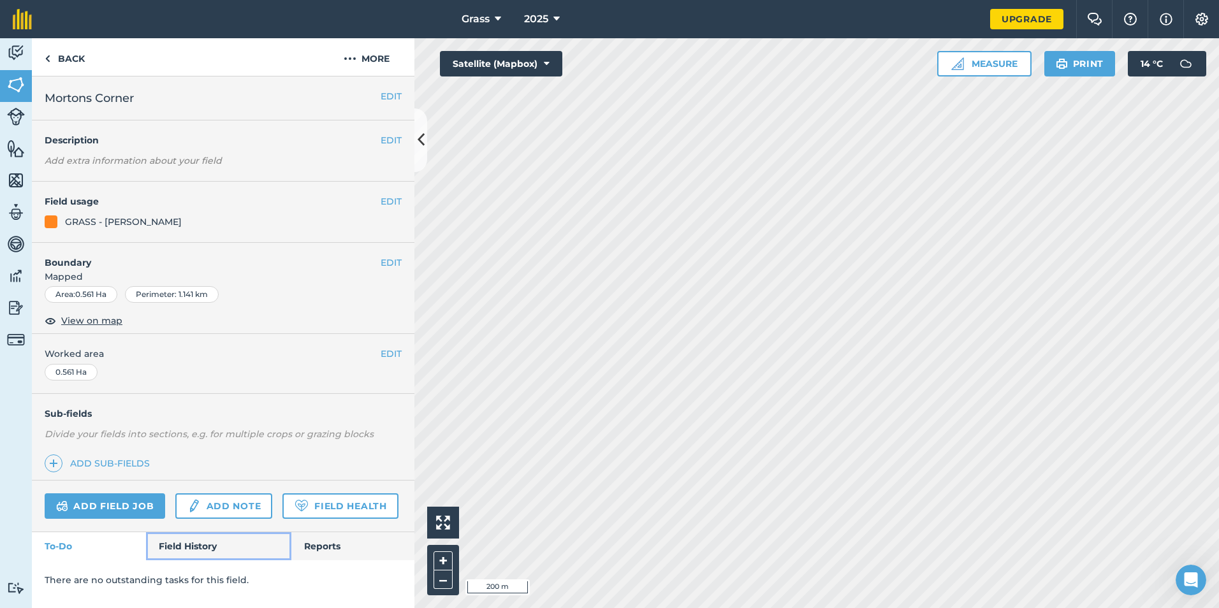
click at [204, 555] on link "Field History" at bounding box center [218, 546] width 145 height 28
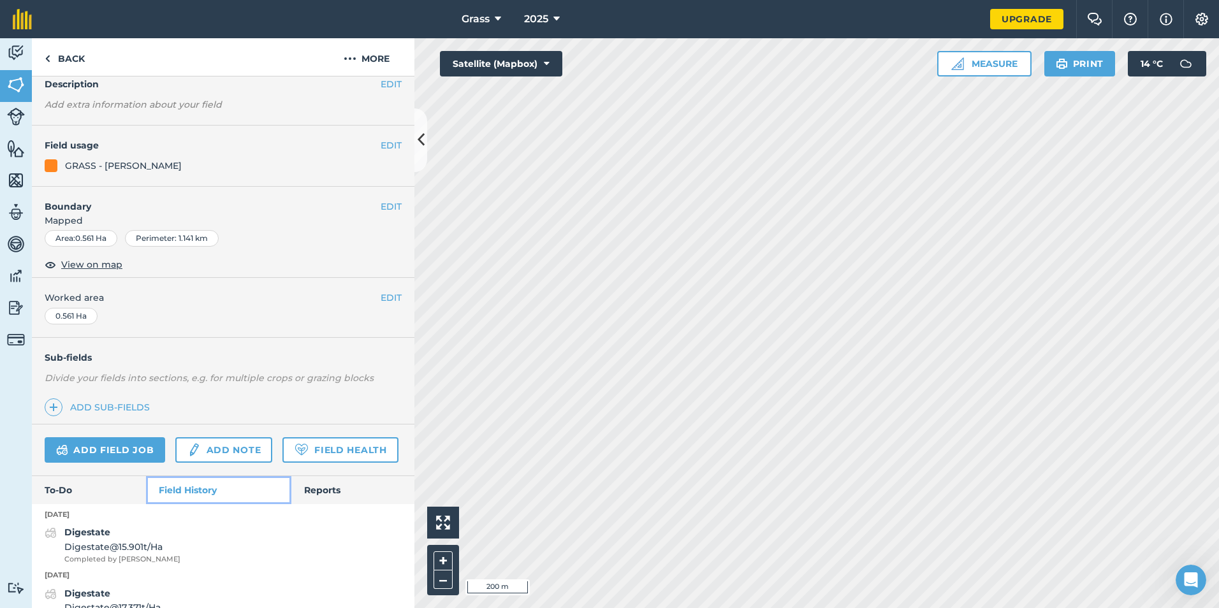
scroll to position [112, 0]
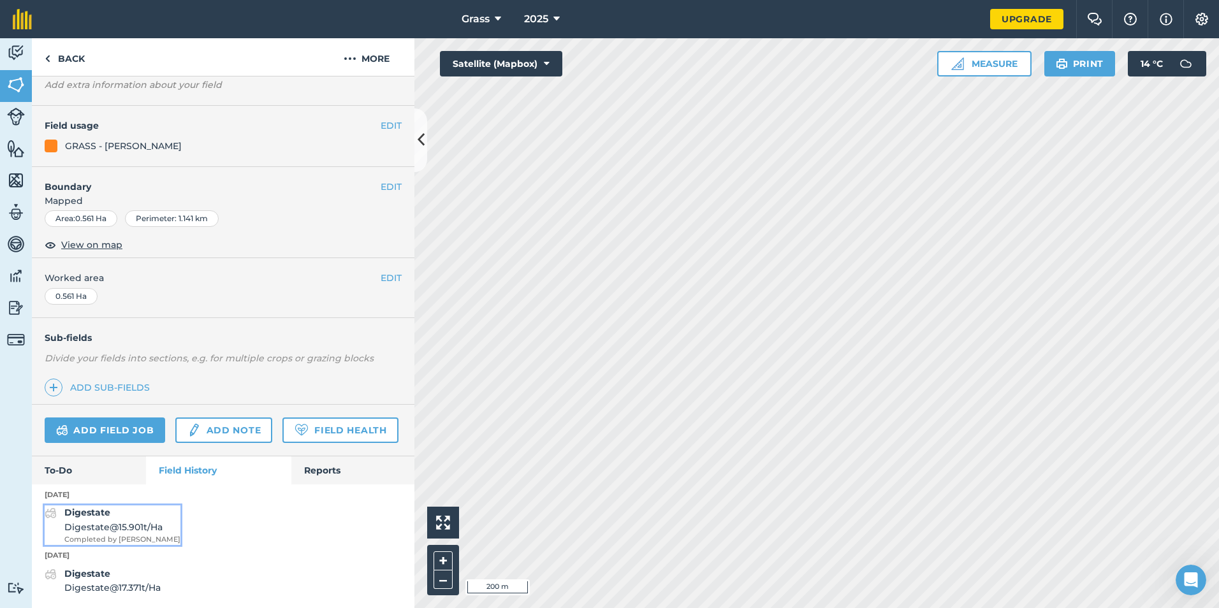
click at [150, 541] on span "Completed by [PERSON_NAME]" at bounding box center [122, 539] width 116 height 11
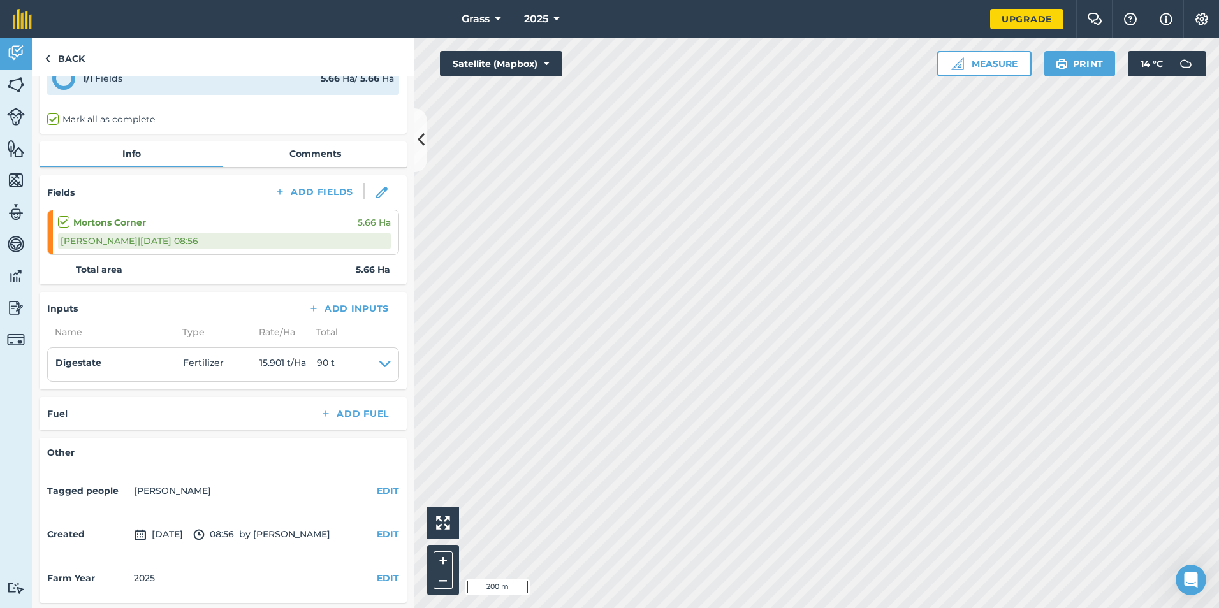
scroll to position [74, 0]
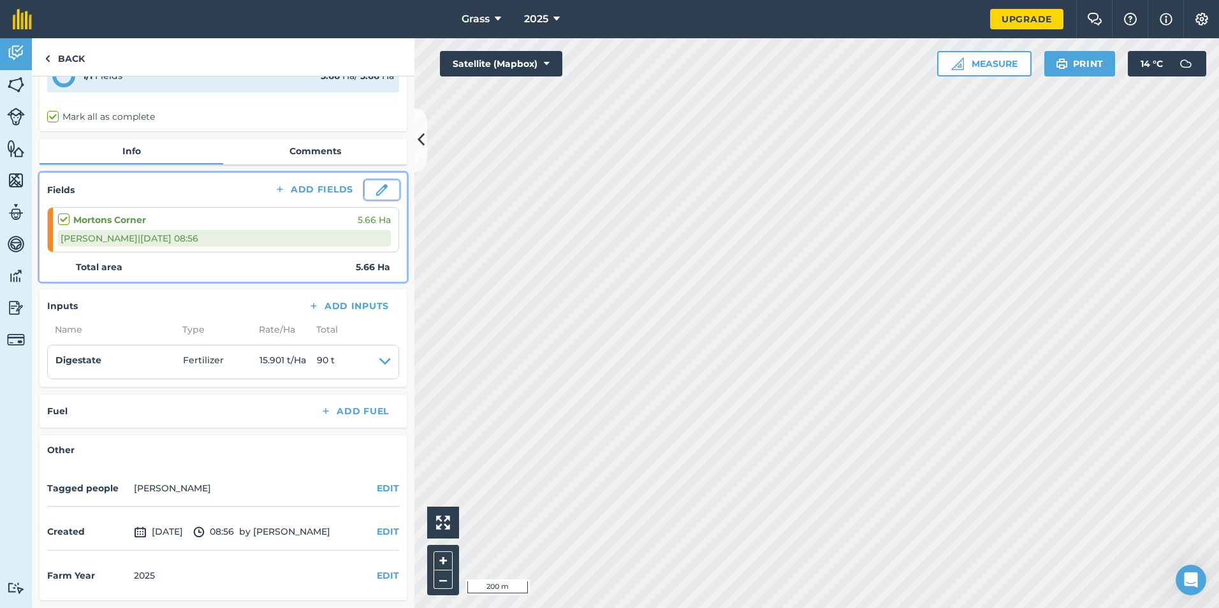
click at [368, 196] on button at bounding box center [382, 189] width 34 height 19
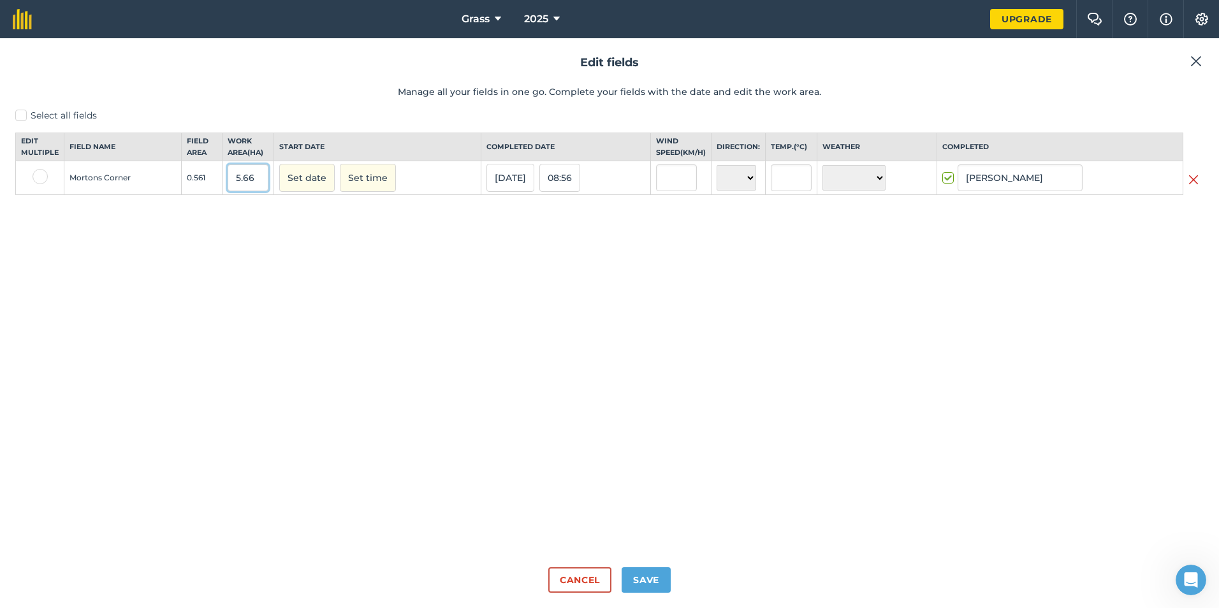
click at [254, 191] on input "5.66" at bounding box center [248, 178] width 41 height 27
type input "5"
type input "0.561"
click at [656, 580] on button "Save" at bounding box center [646, 581] width 49 height 26
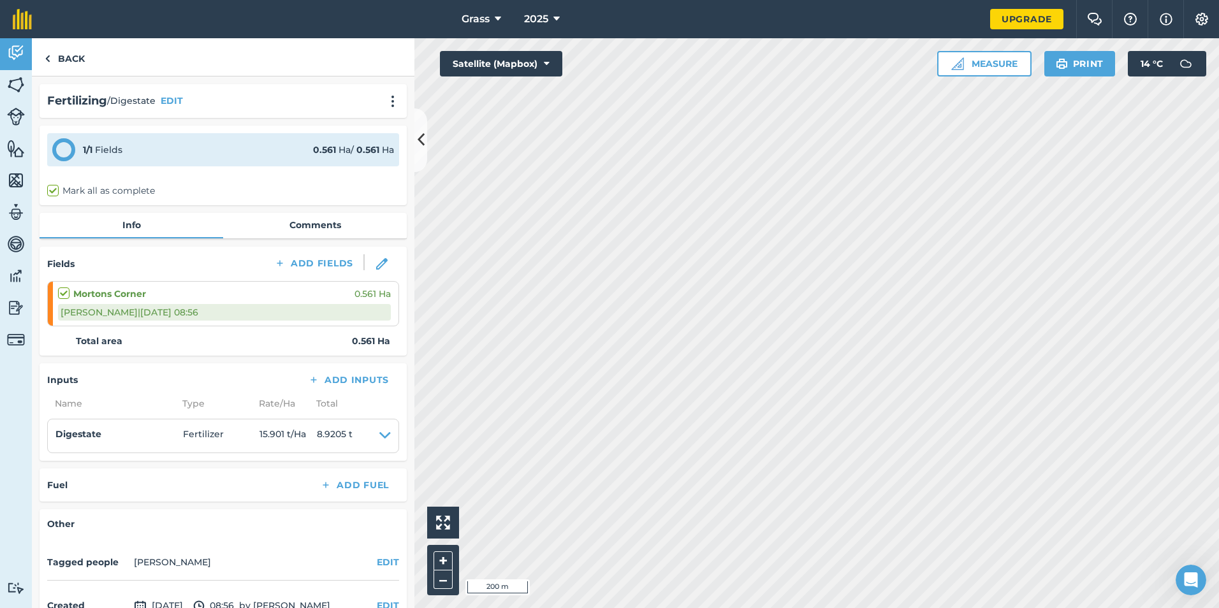
scroll to position [64, 0]
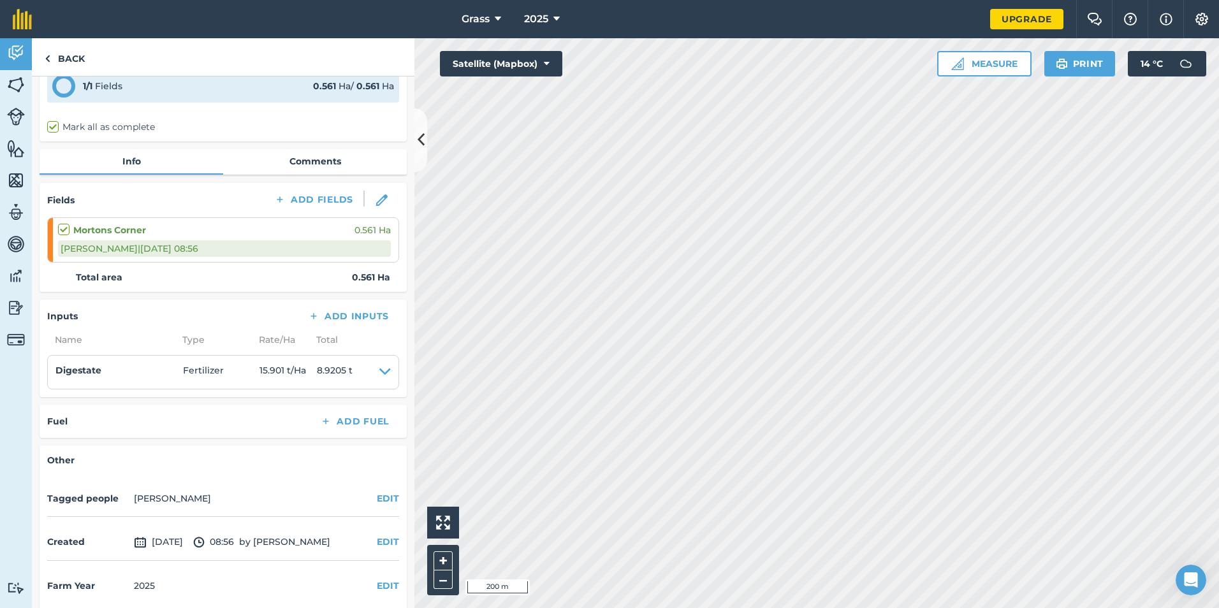
click at [337, 381] on li "Digestate Fertilizer 15.901 t / Ha 8.9205 t EDIT" at bounding box center [223, 372] width 352 height 34
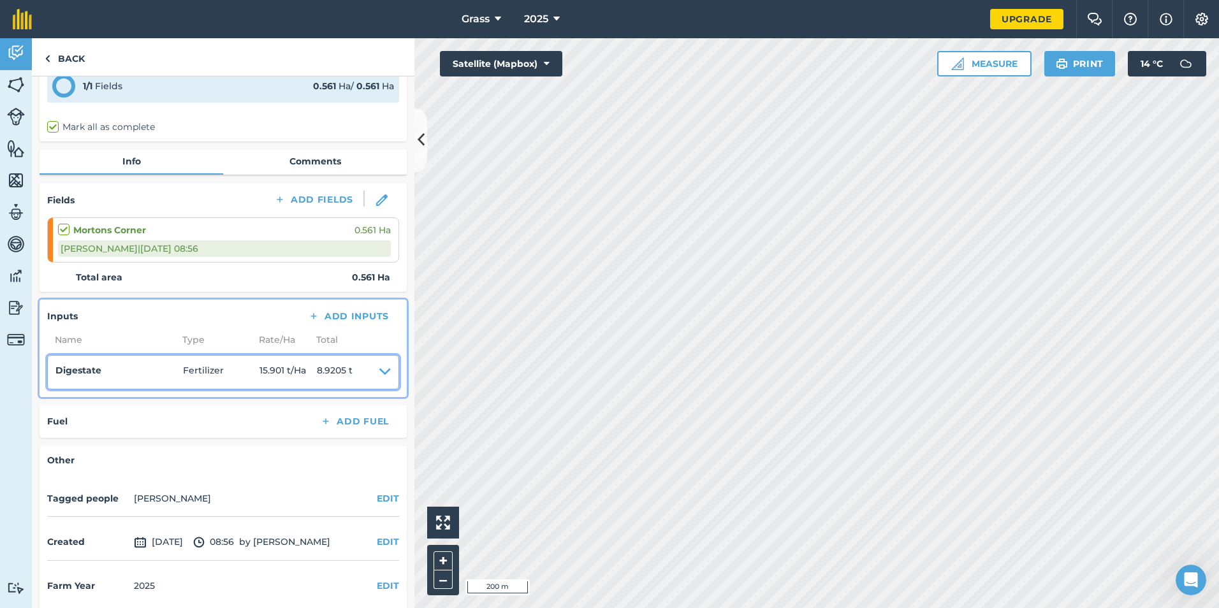
click at [342, 368] on span "8.9205 t" at bounding box center [335, 372] width 36 height 18
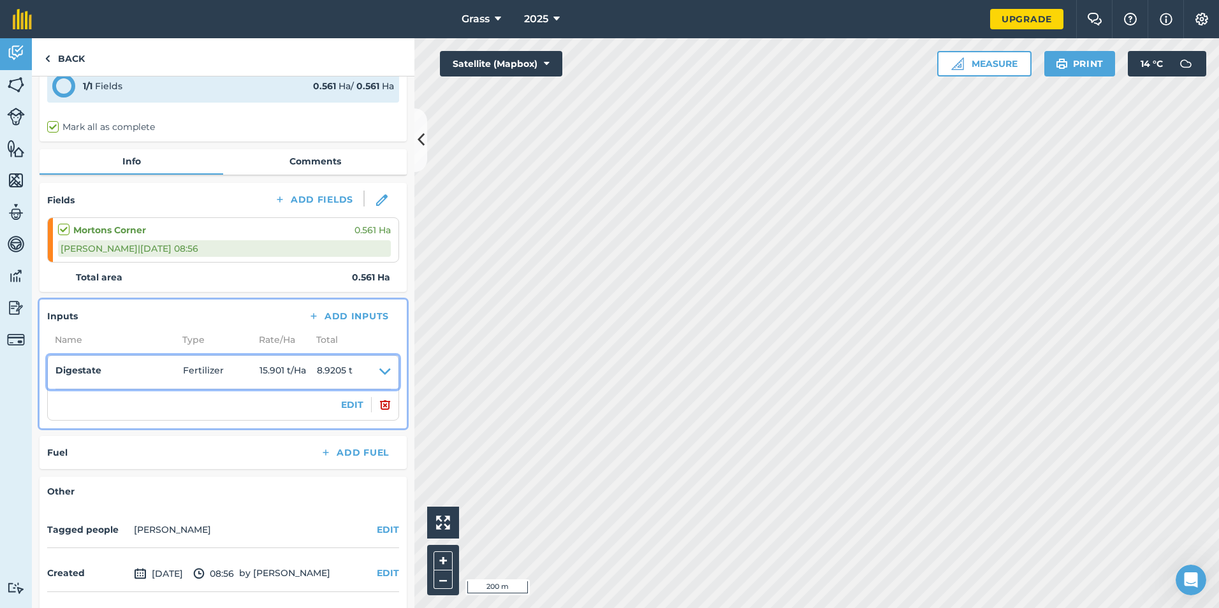
click at [379, 371] on icon at bounding box center [384, 372] width 11 height 18
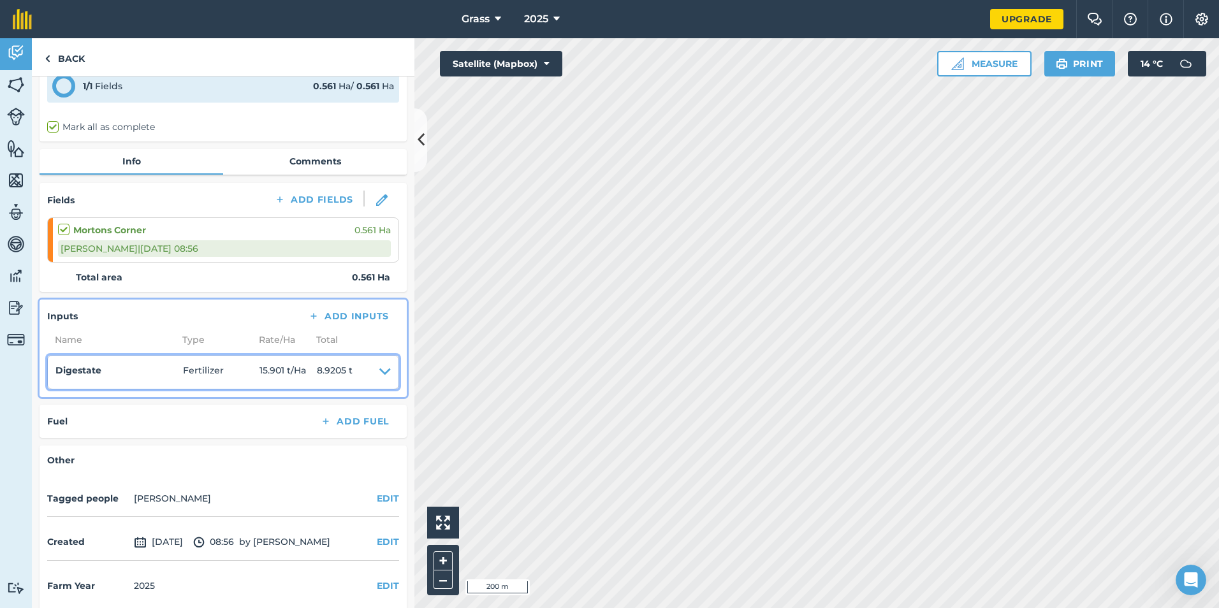
click at [379, 372] on icon at bounding box center [384, 372] width 11 height 18
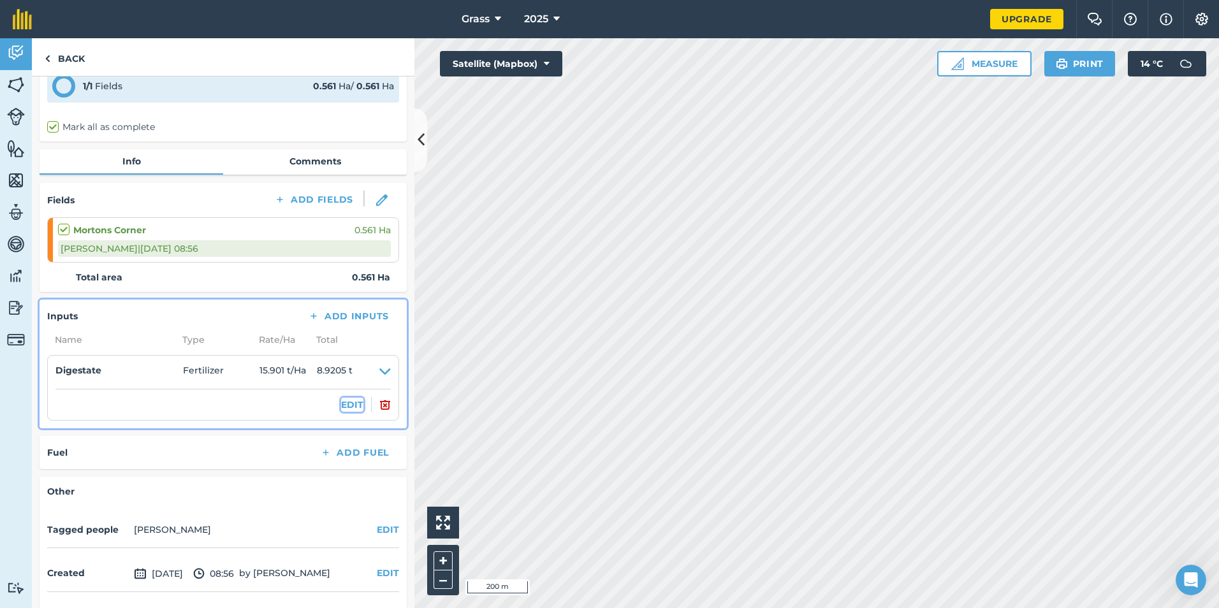
click at [349, 400] on button "EDIT" at bounding box center [352, 405] width 22 height 14
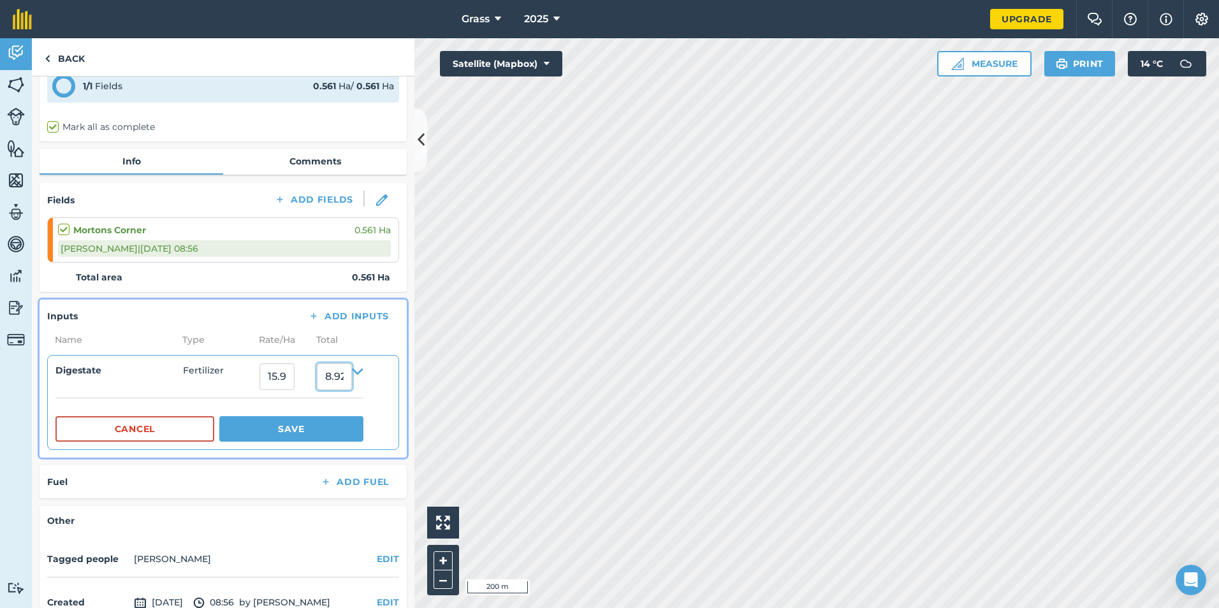
click at [352, 383] on input "8.920494660000001" at bounding box center [334, 376] width 35 height 27
click at [352, 380] on input "8.920494660000001" at bounding box center [334, 376] width 35 height 27
type input "9"
type input "98.42"
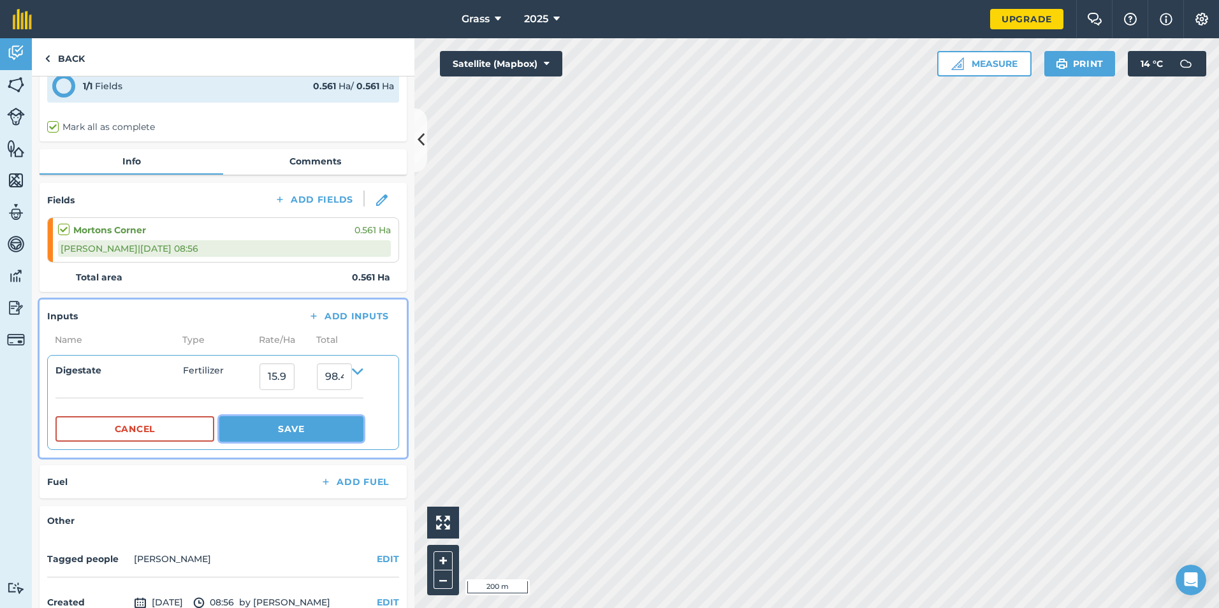
type input "175.43672014260247"
click at [329, 425] on button "Save" at bounding box center [291, 429] width 144 height 26
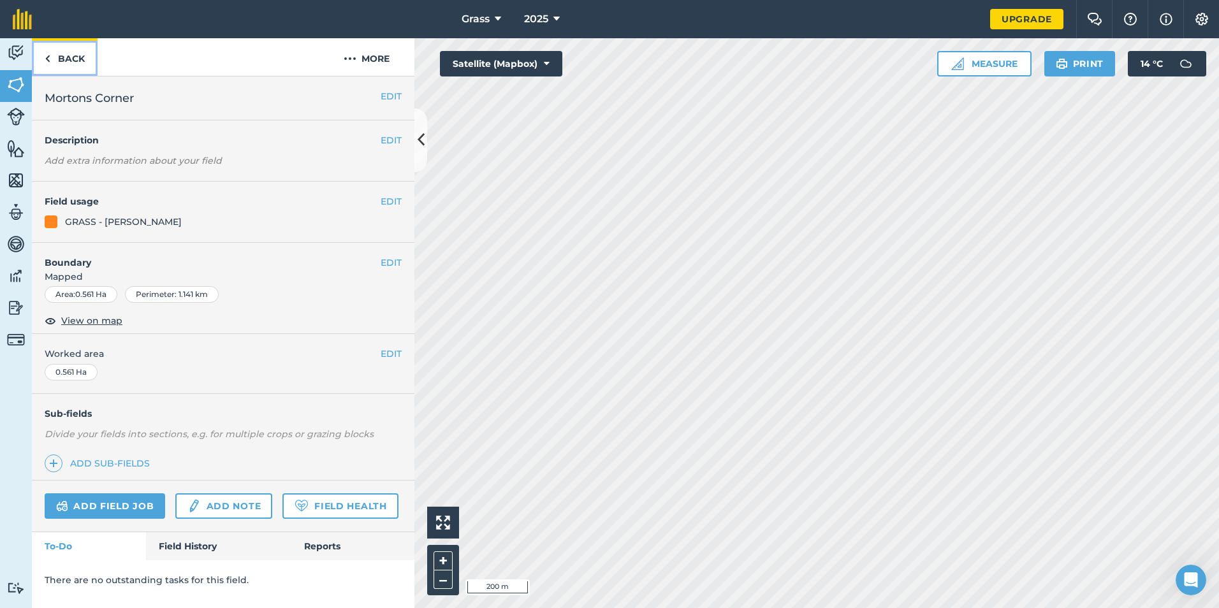
click at [71, 54] on link "Back" at bounding box center [65, 57] width 66 height 38
